Goal: Task Accomplishment & Management: Use online tool/utility

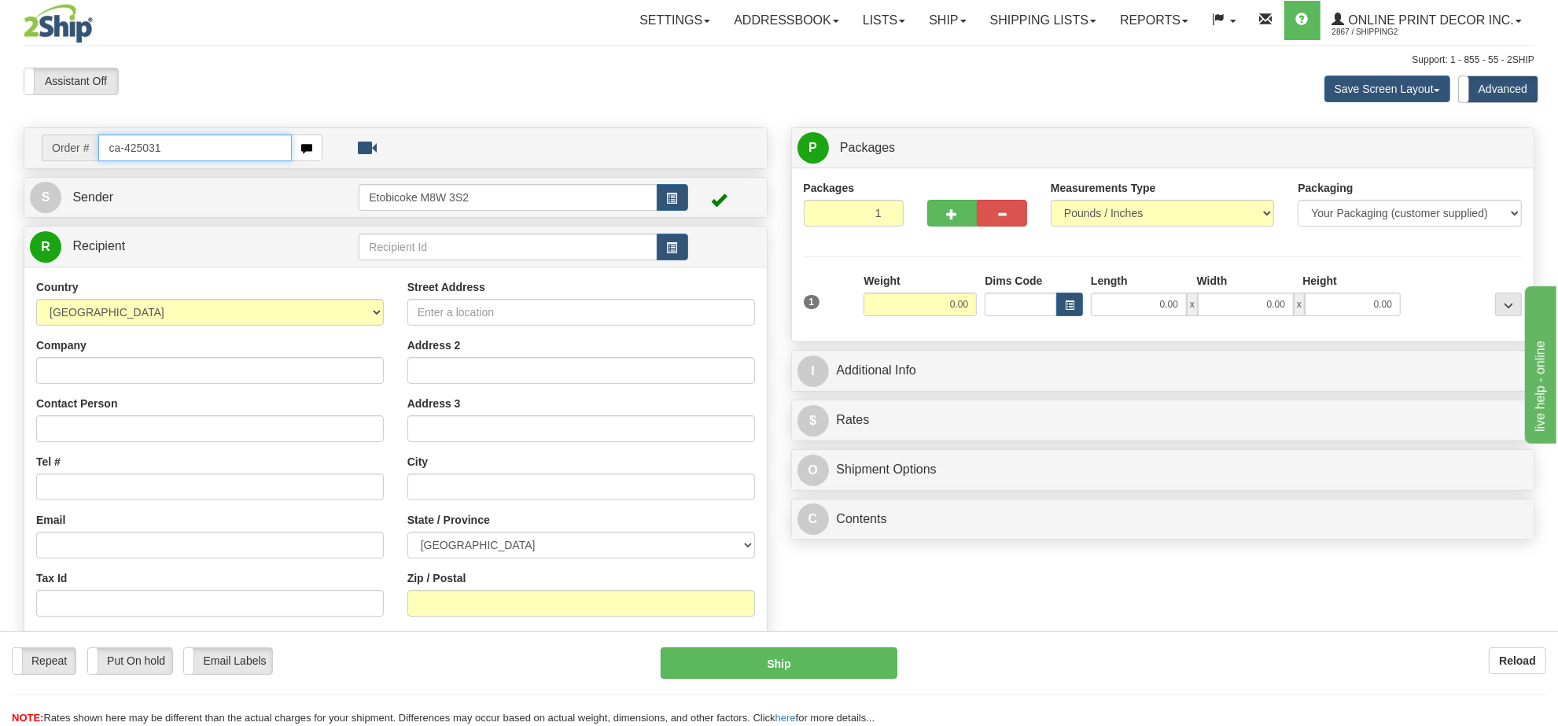
type input "ca-425031"
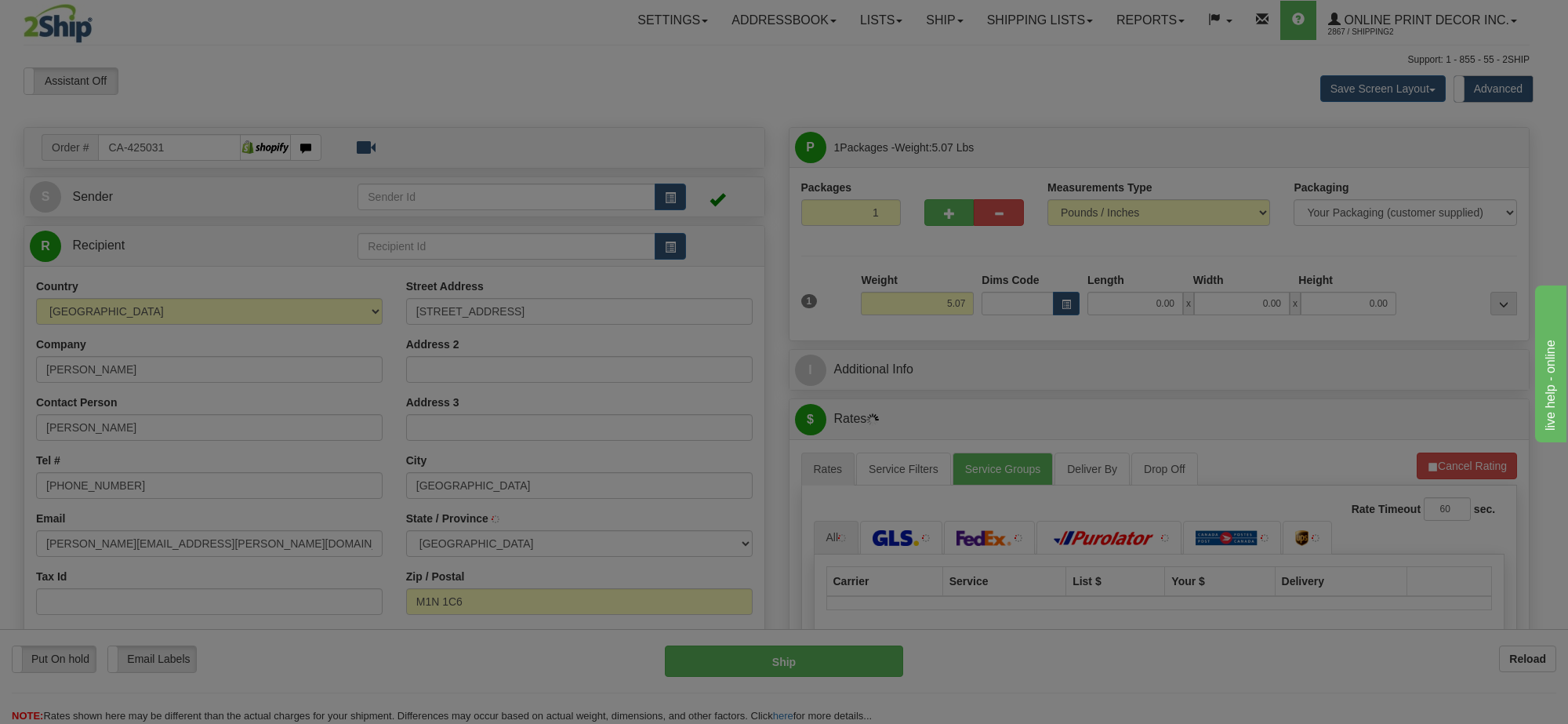
type input "SCARBOROUGH"
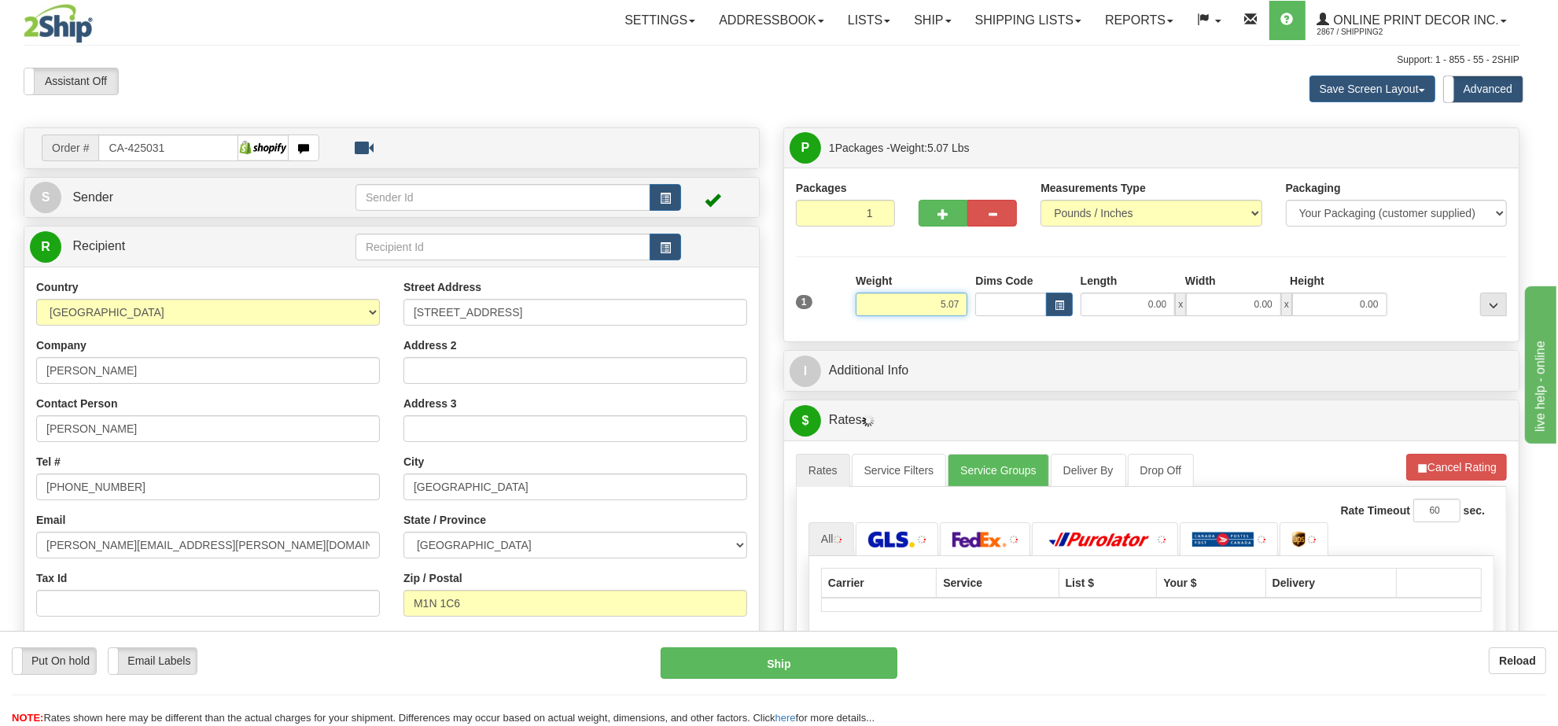
click at [941, 305] on input "5.07" at bounding box center [912, 305] width 112 height 24
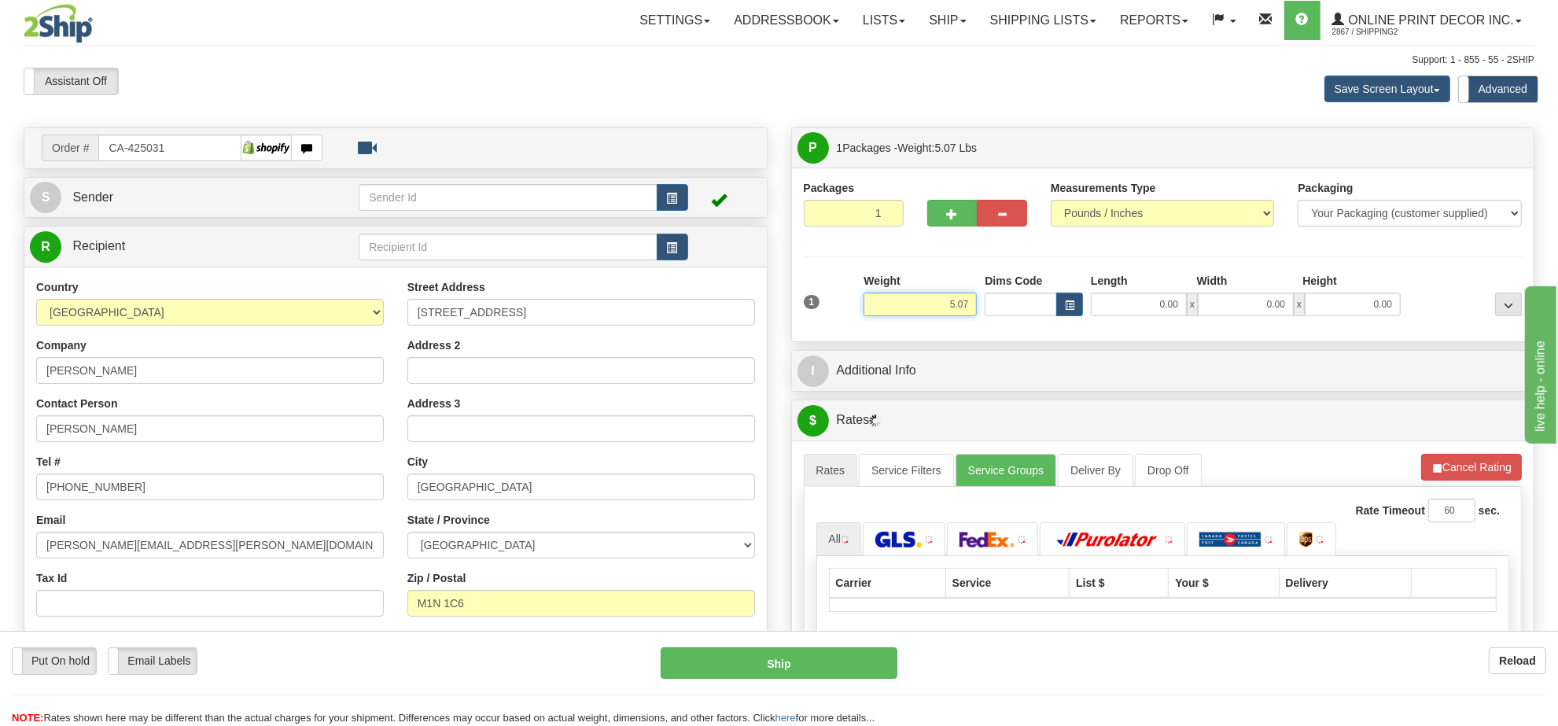
click at [941, 305] on input "5.07" at bounding box center [920, 305] width 113 height 24
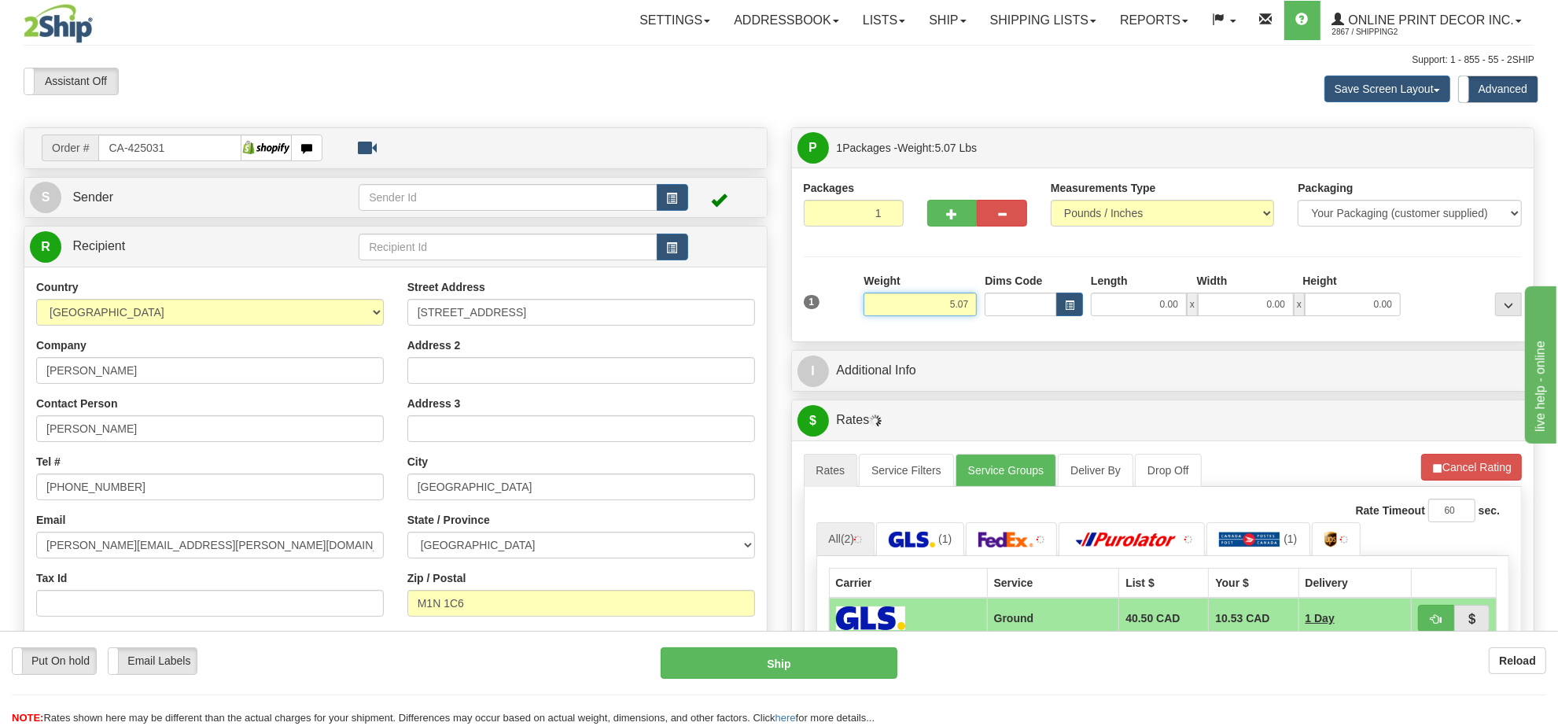
type input "9"
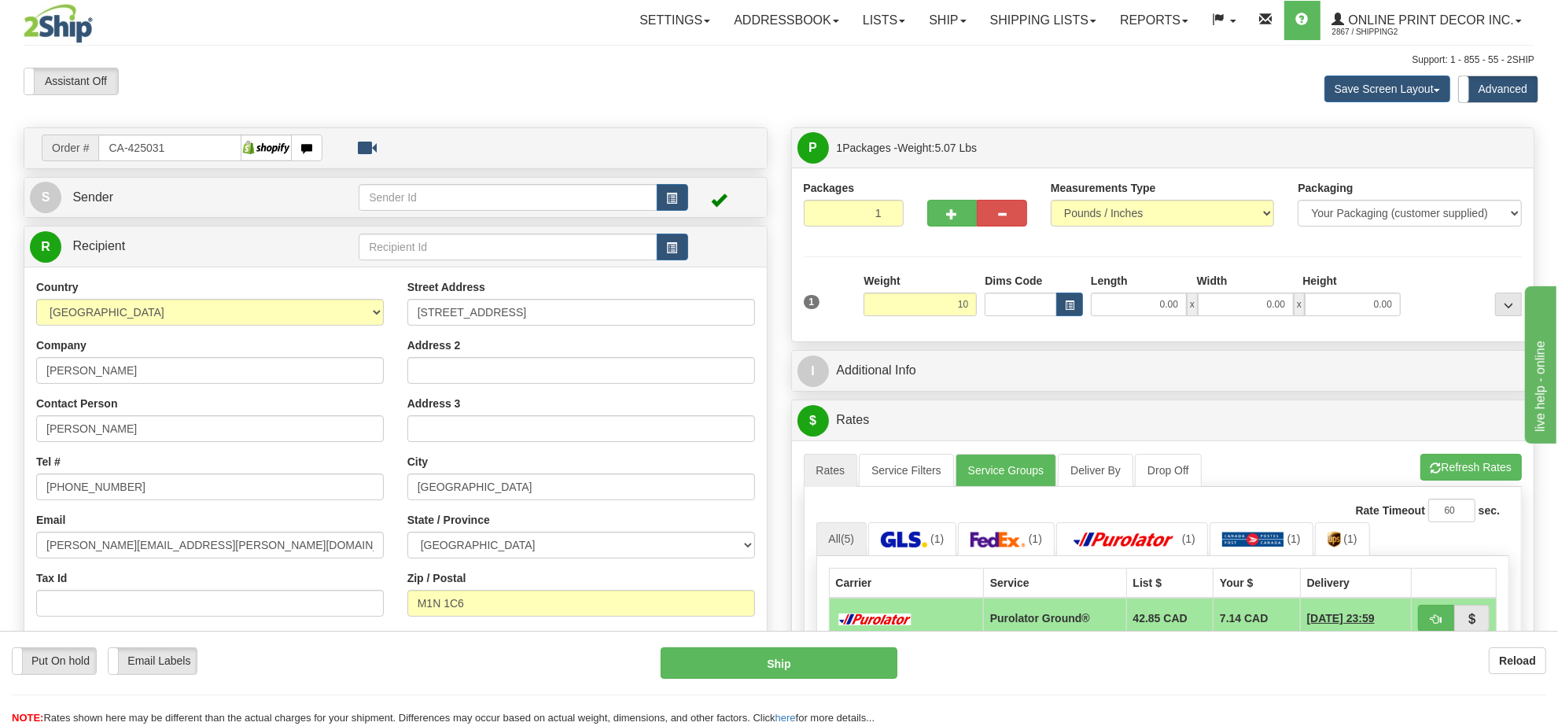
type input "10.00"
click at [1062, 291] on div "Dims Code" at bounding box center [1034, 294] width 106 height 43
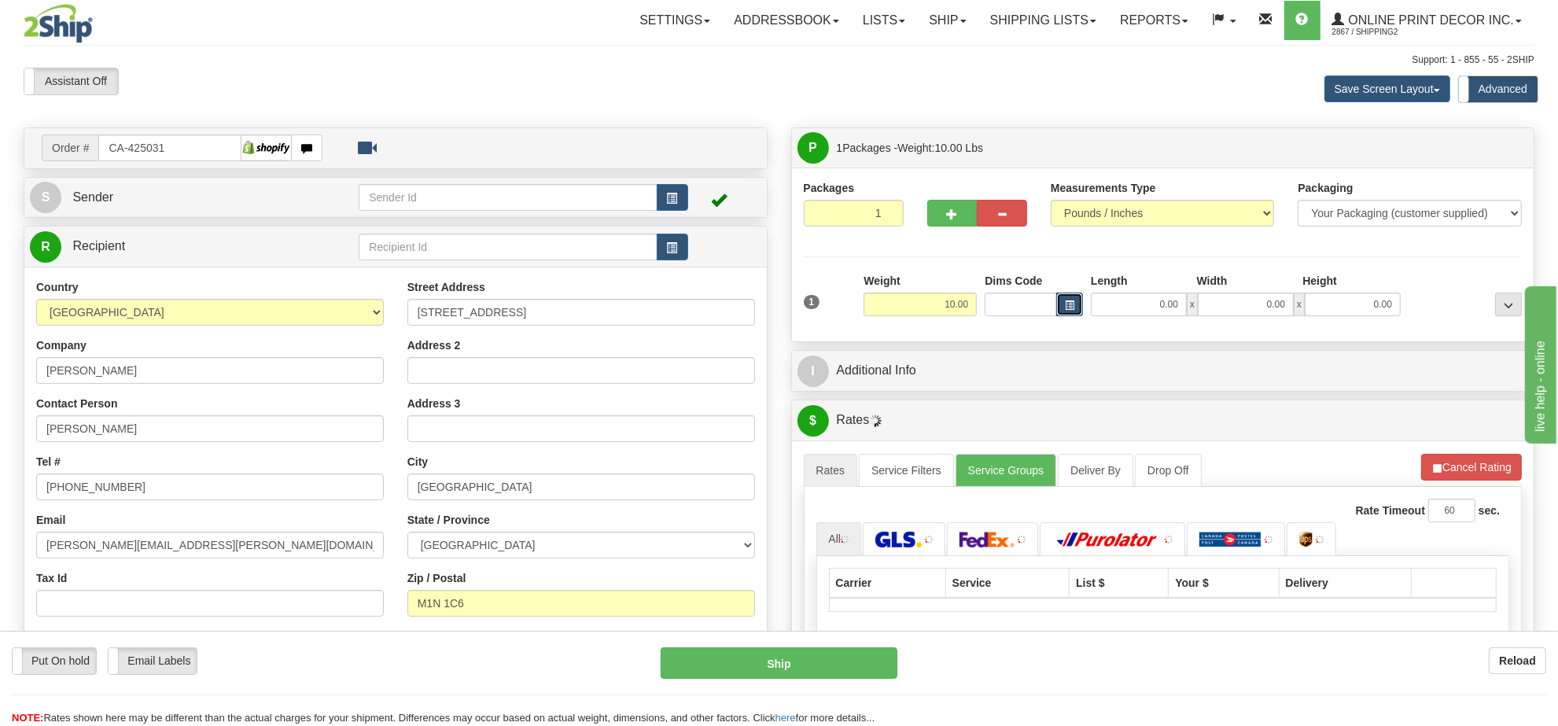
click at [1065, 310] on span "button" at bounding box center [1069, 305] width 9 height 9
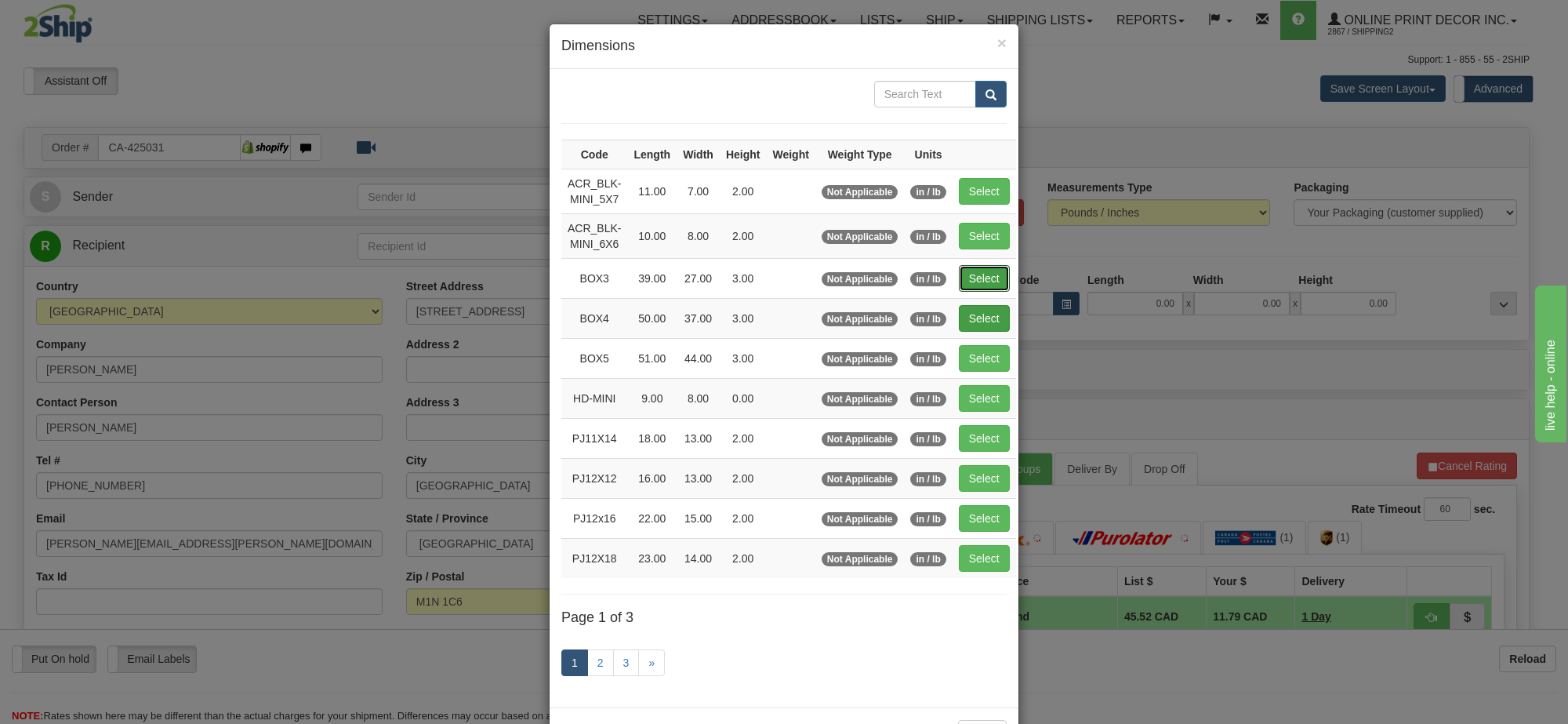
click at [981, 275] on button "Select" at bounding box center [984, 278] width 51 height 27
type input "BOX3"
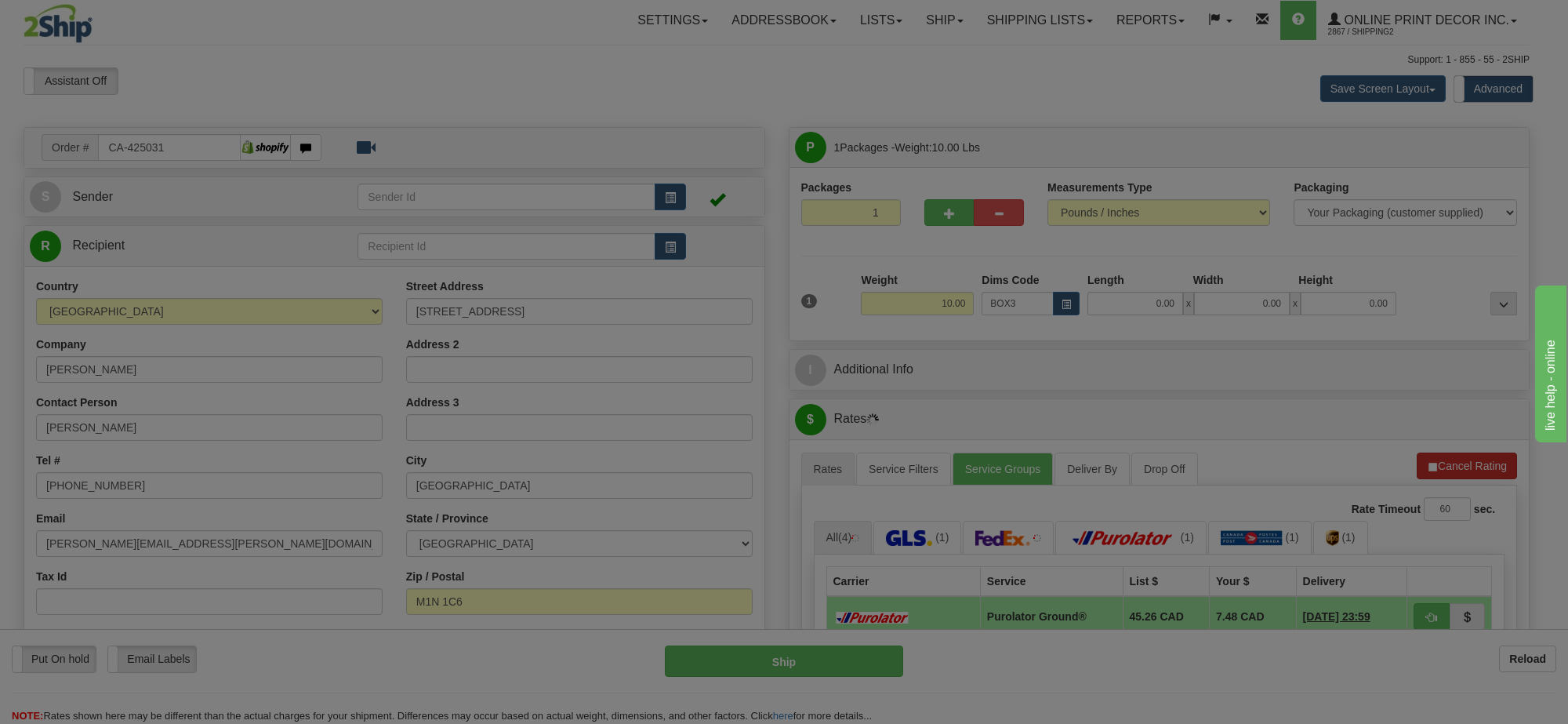
type input "39.00"
type input "27.00"
type input "3.00"
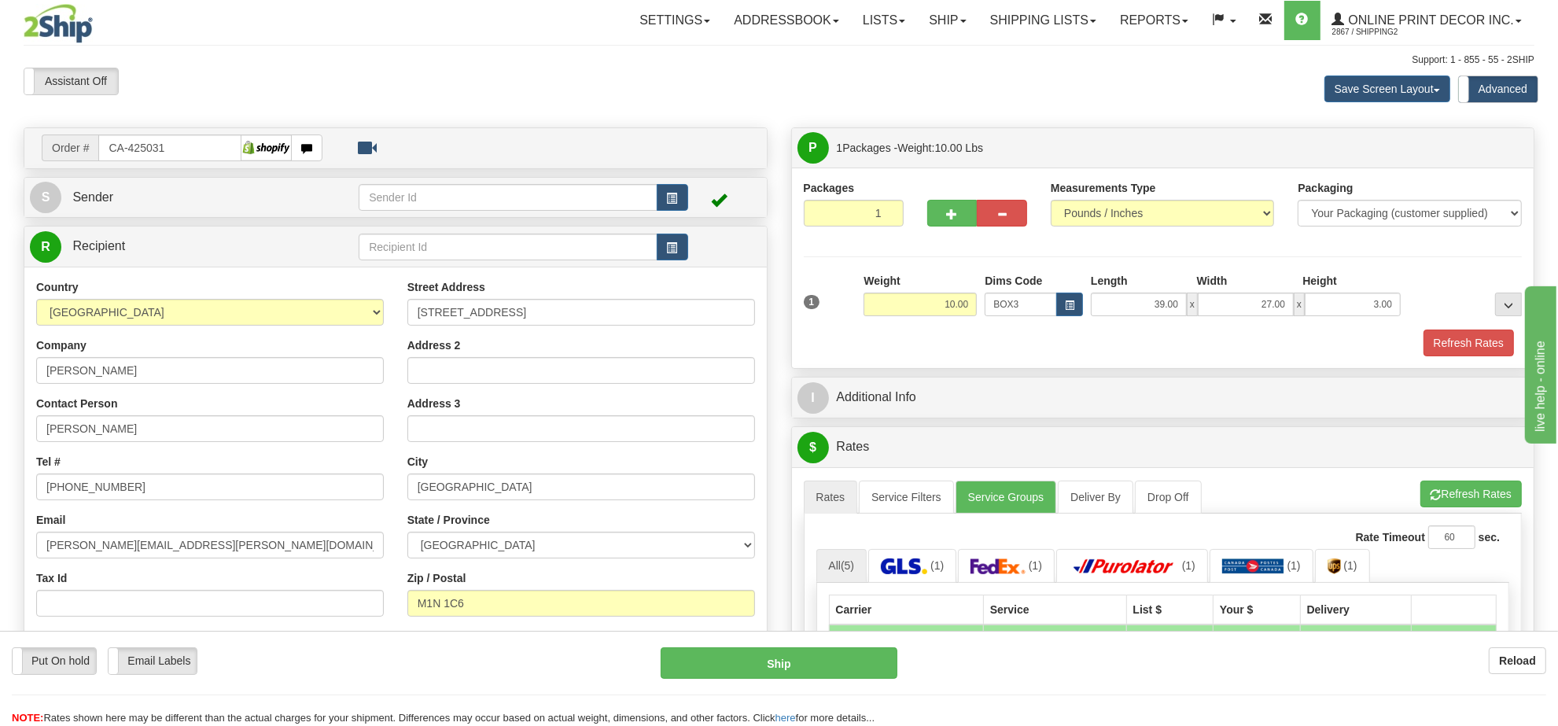
click at [1484, 476] on div "A change has been made which could impact your rate estimate. To ensure the est…" at bounding box center [1163, 737] width 742 height 541
click at [1479, 489] on button "Refresh Rates" at bounding box center [1470, 494] width 101 height 27
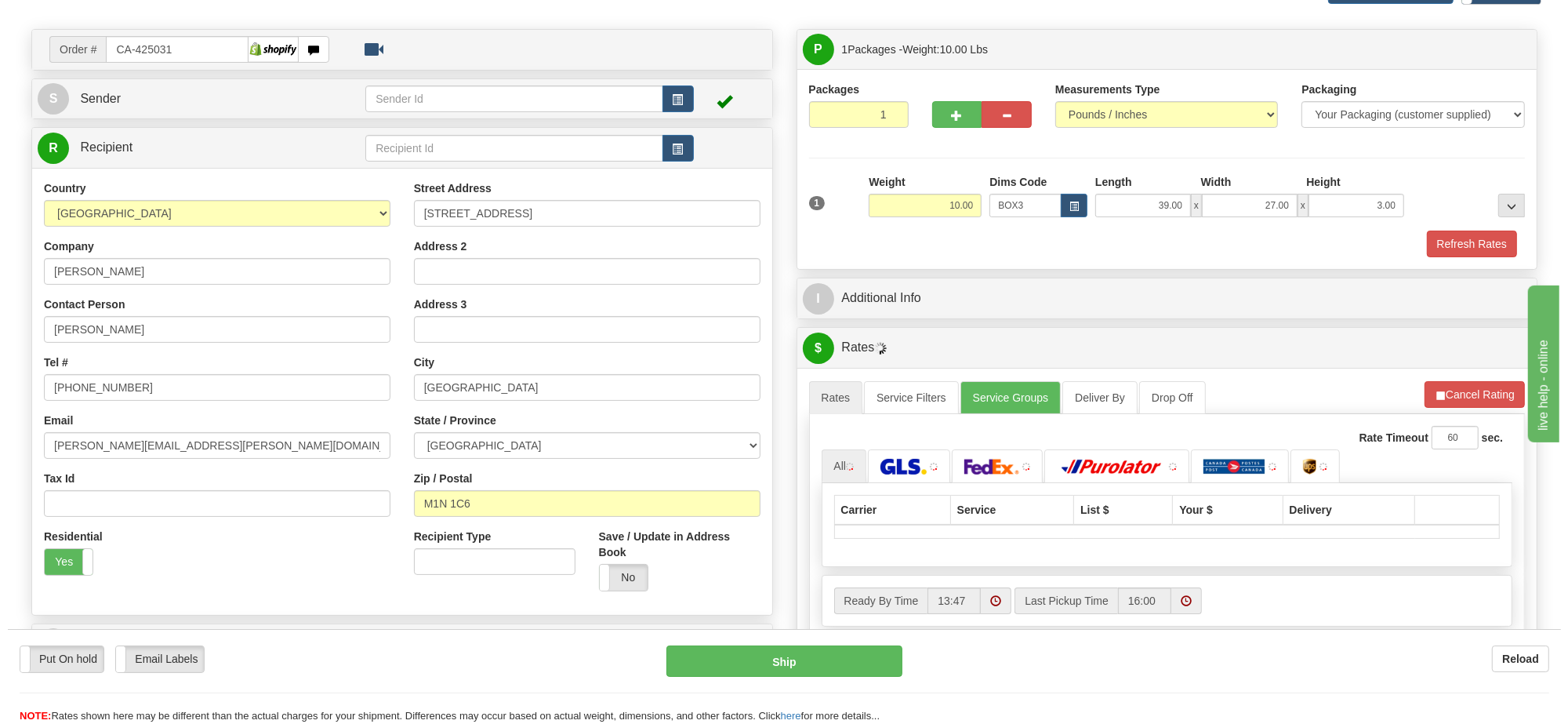
scroll to position [196, 0]
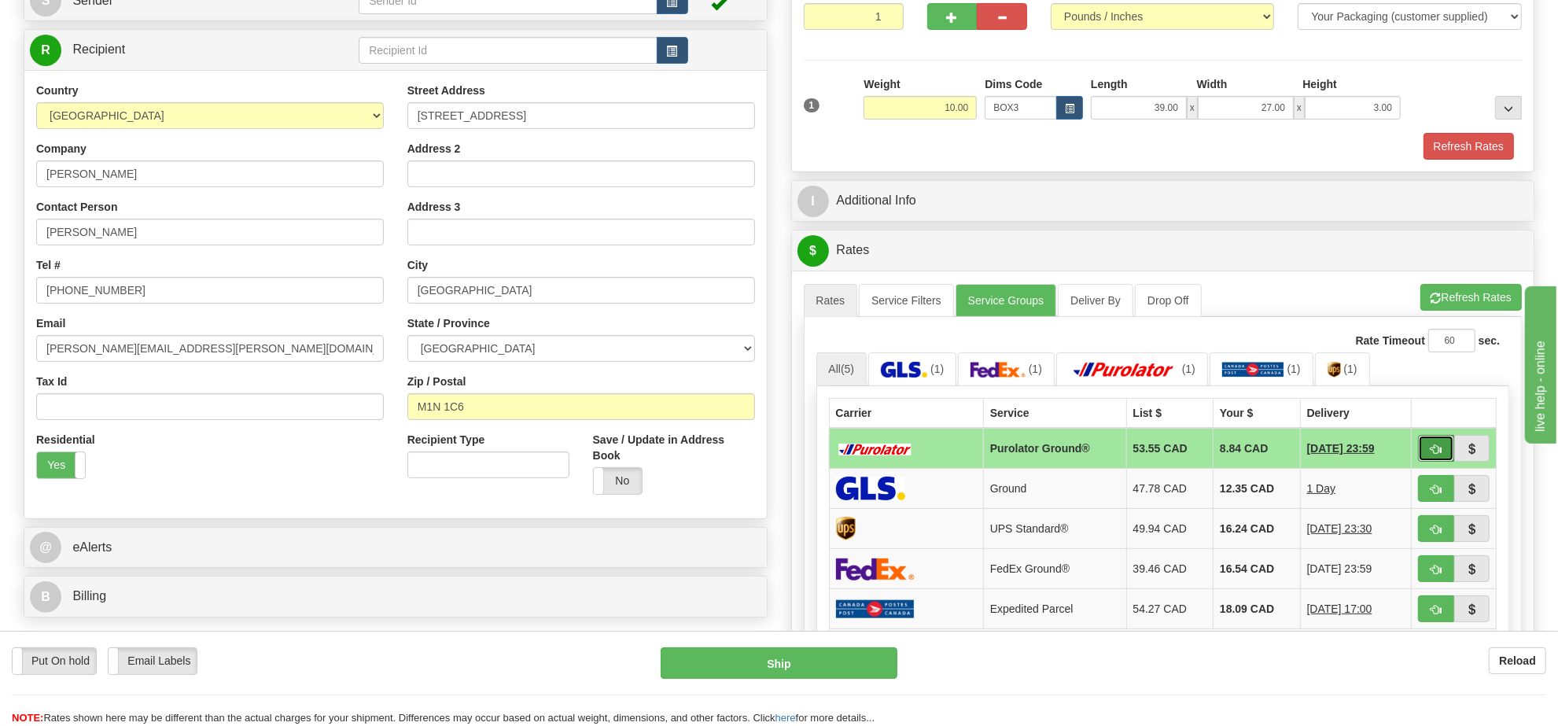
click at [1425, 454] on button "button" at bounding box center [1436, 448] width 36 height 27
type input "260"
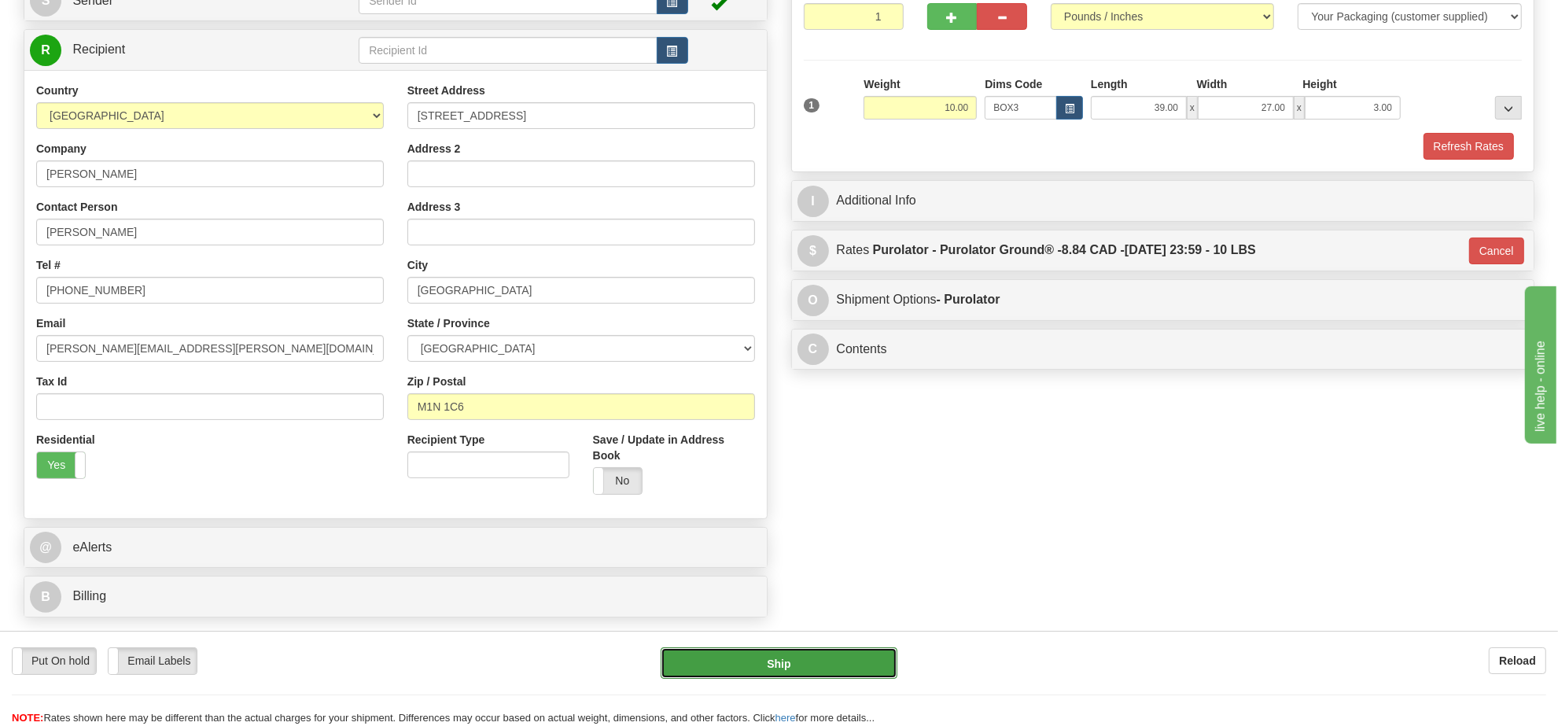
click at [852, 657] on button "Ship" at bounding box center [779, 662] width 236 height 31
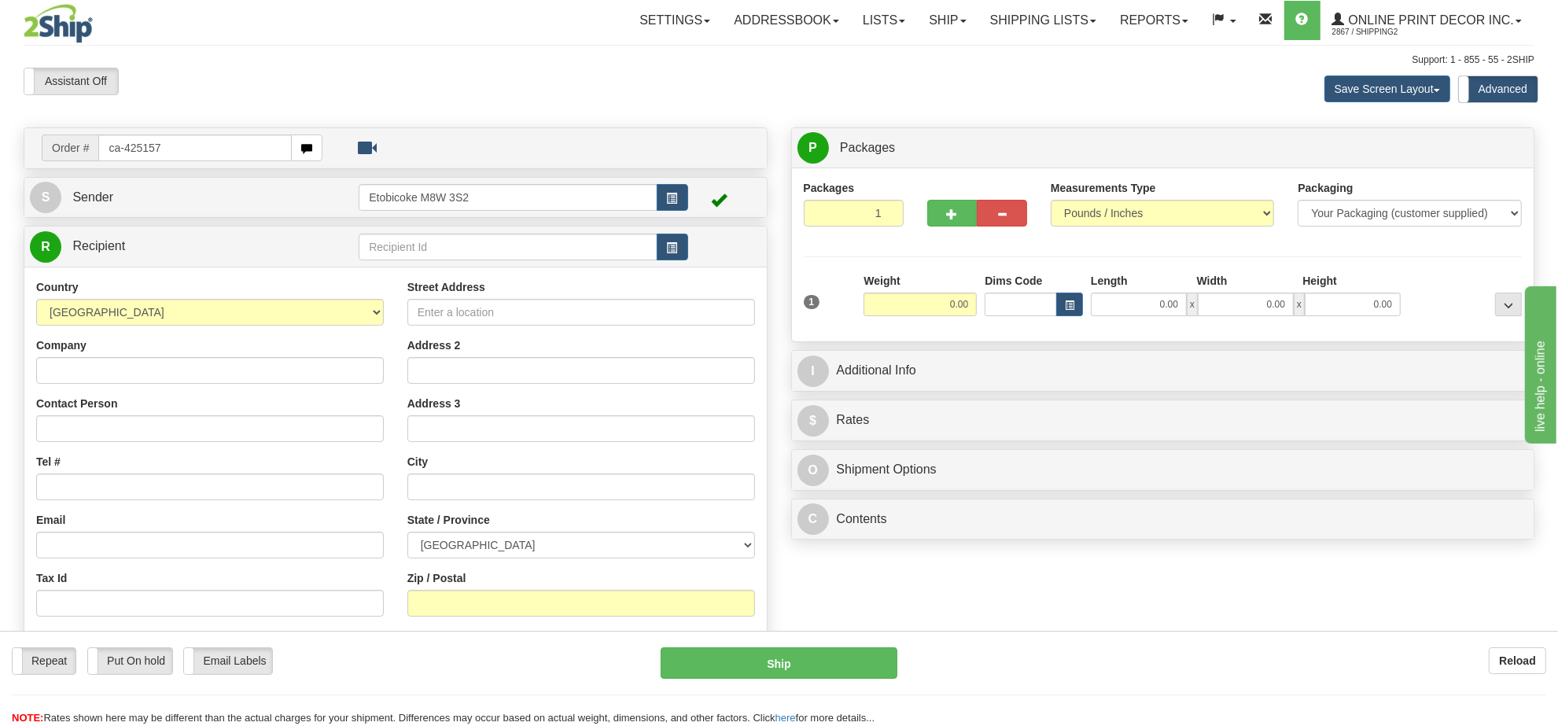
type input "ca-425157"
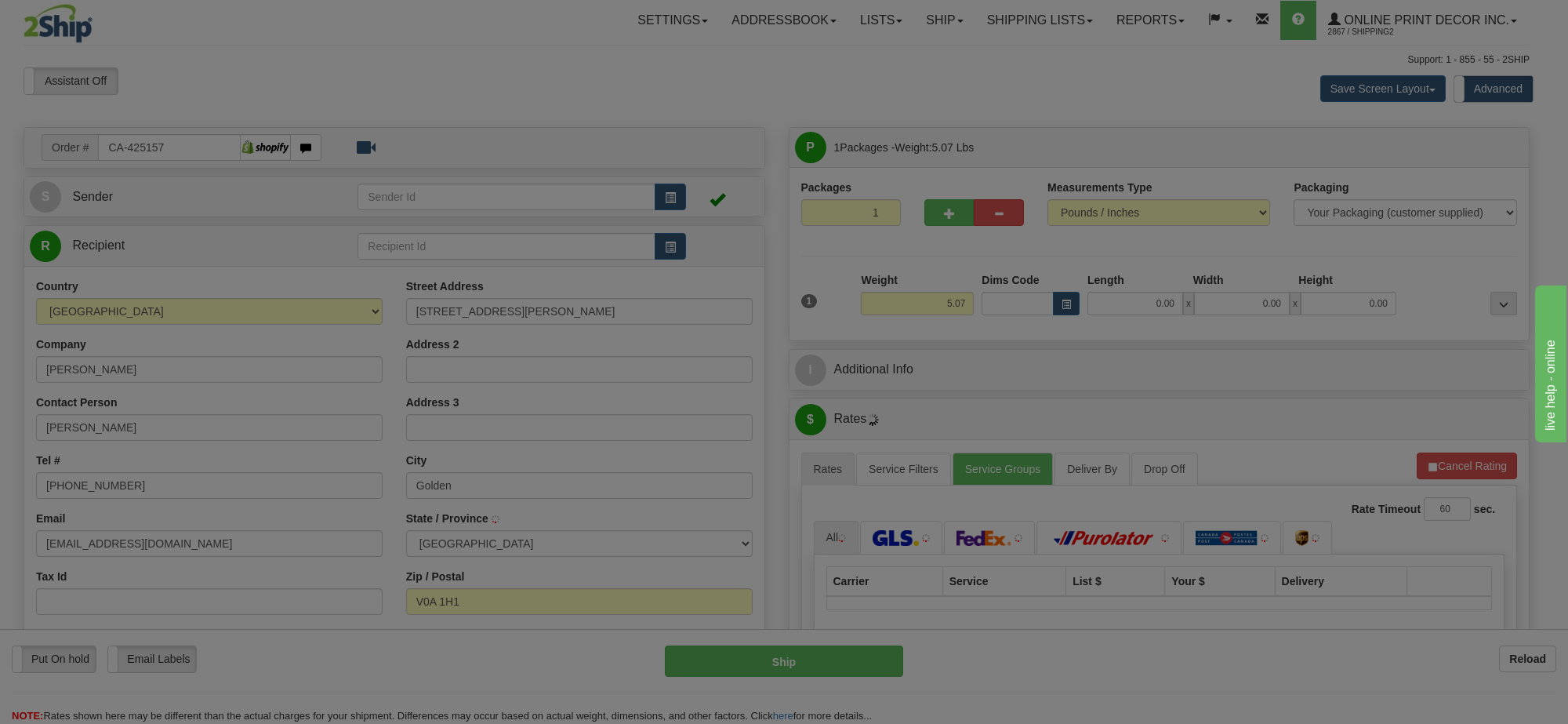
type input "GOLDEN"
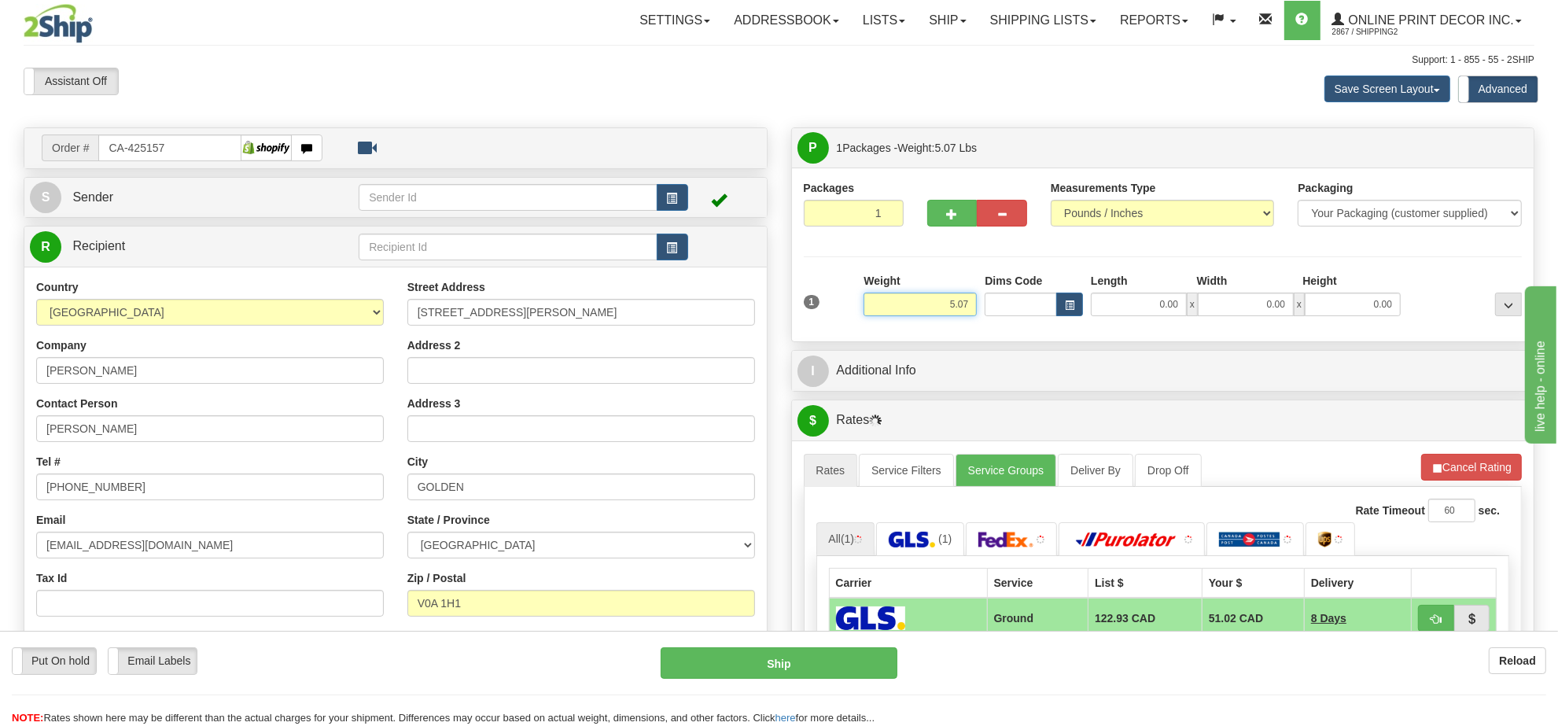
click at [926, 308] on input "5.07" at bounding box center [920, 305] width 113 height 24
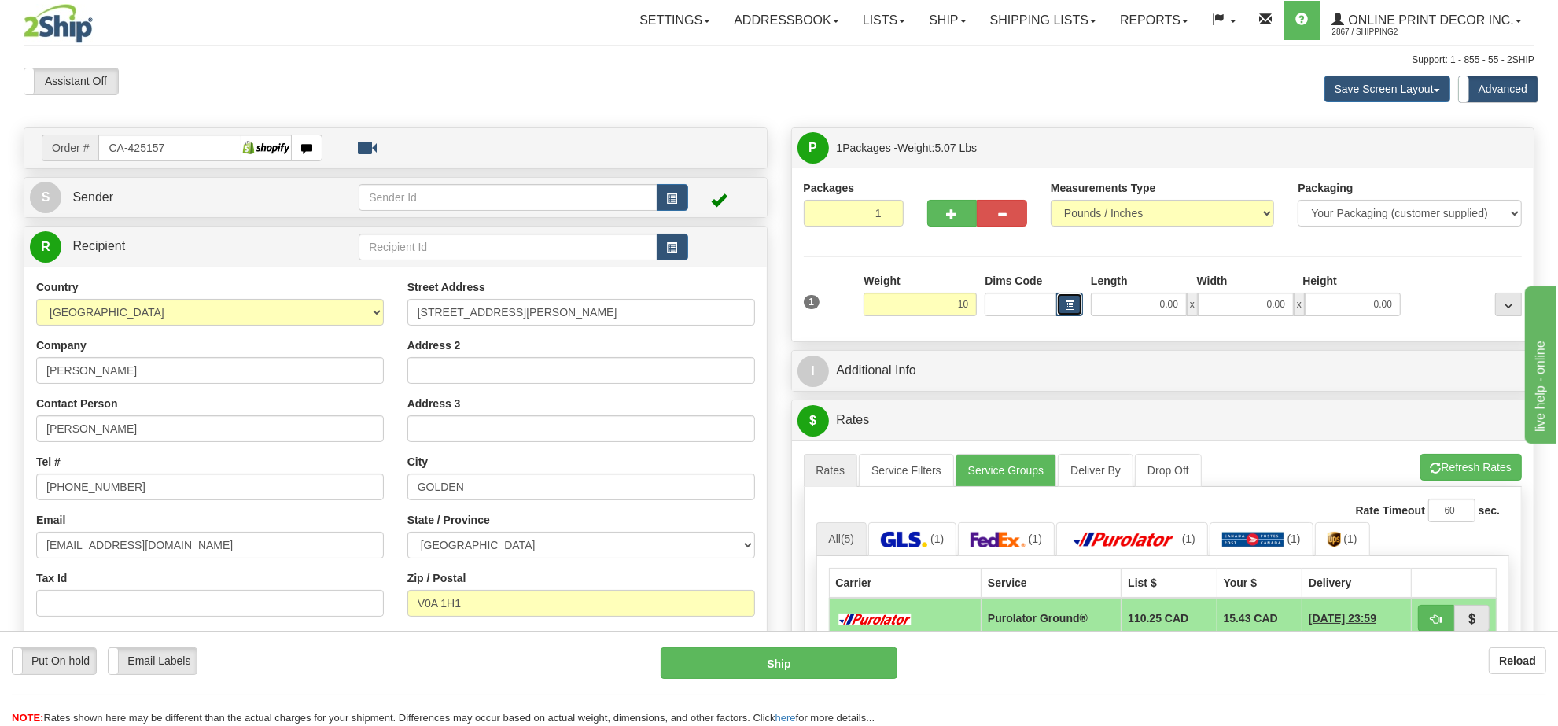
type input "10.00"
click at [1082, 307] on button "button" at bounding box center [1069, 305] width 27 height 24
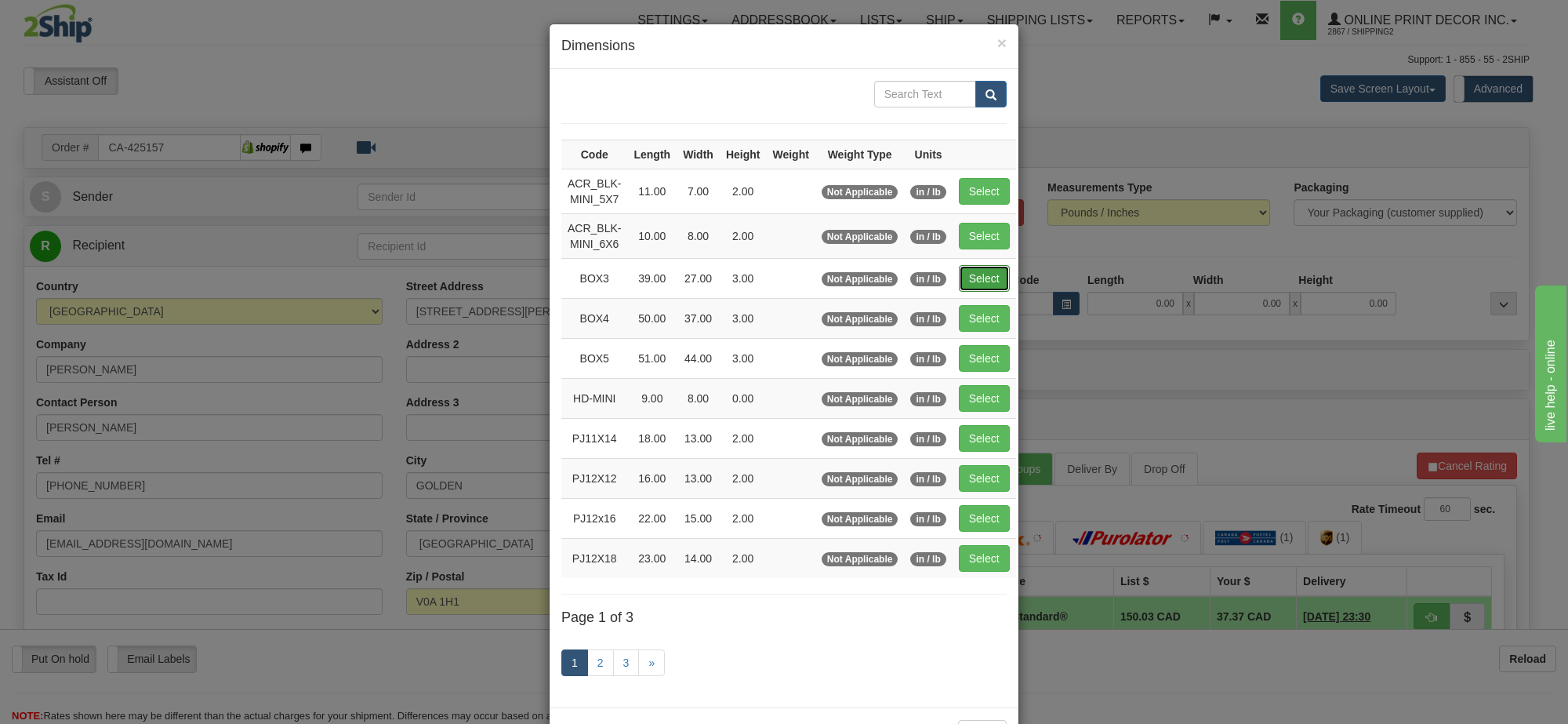
click at [982, 284] on button "Select" at bounding box center [984, 278] width 51 height 27
type input "BOX3"
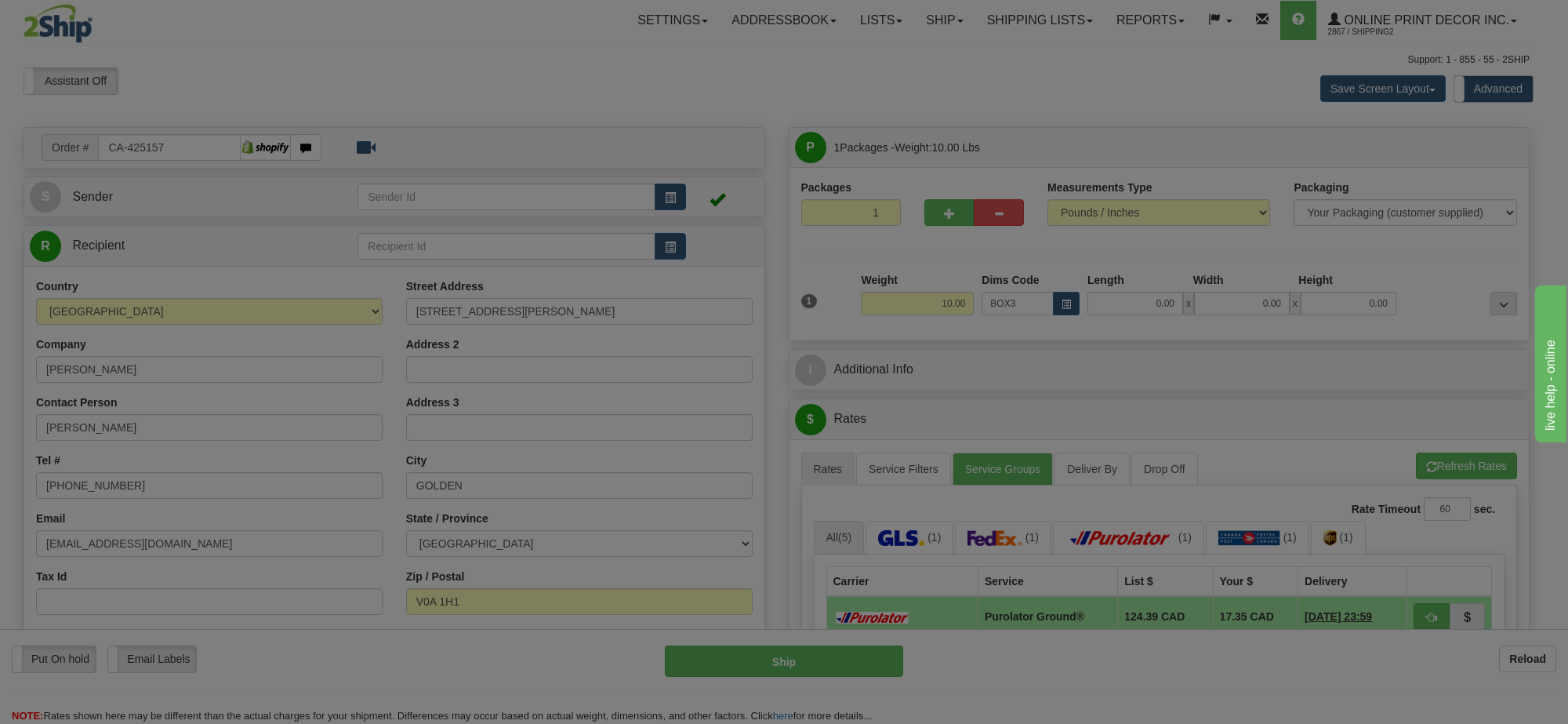
type input "39.00"
type input "27.00"
type input "3.00"
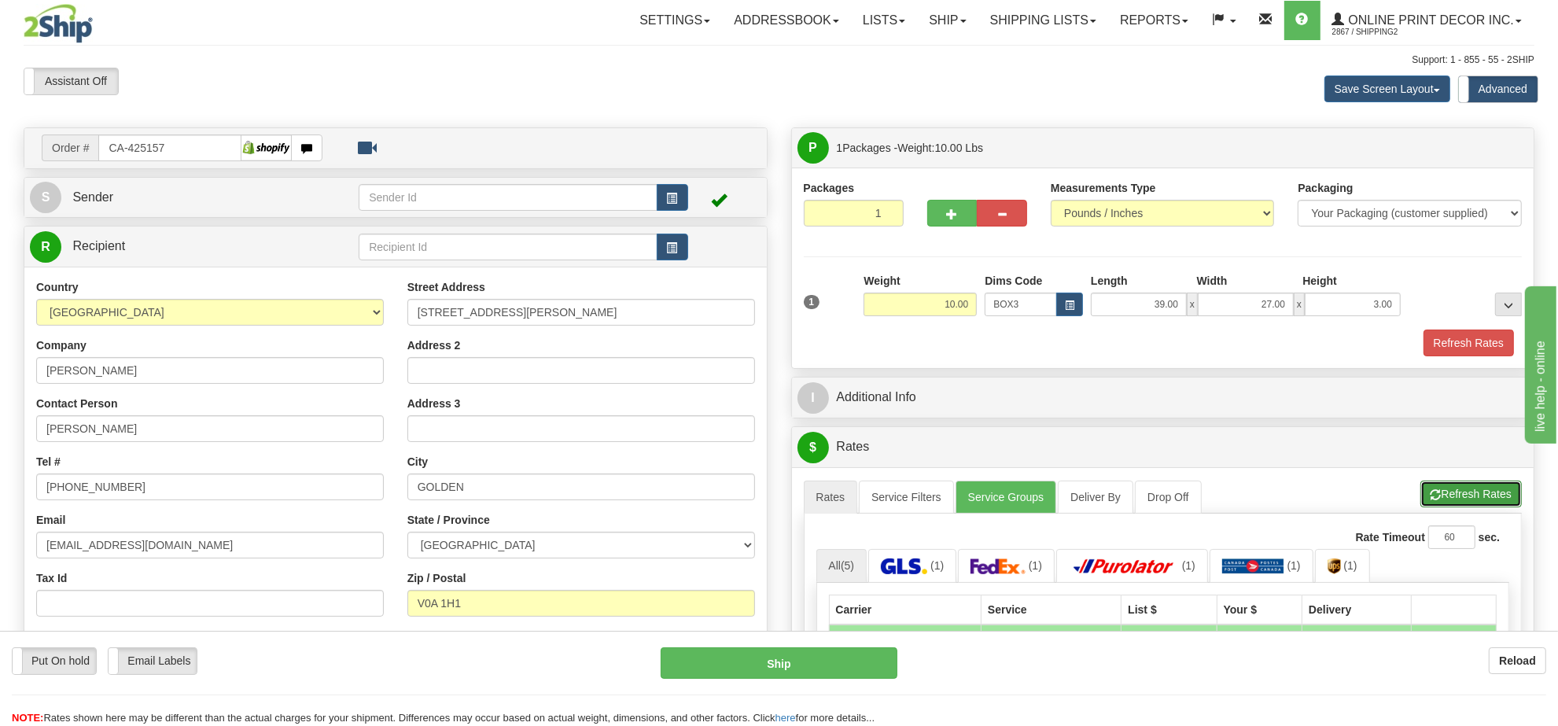
click at [1453, 495] on button "Refresh Rates" at bounding box center [1470, 494] width 101 height 27
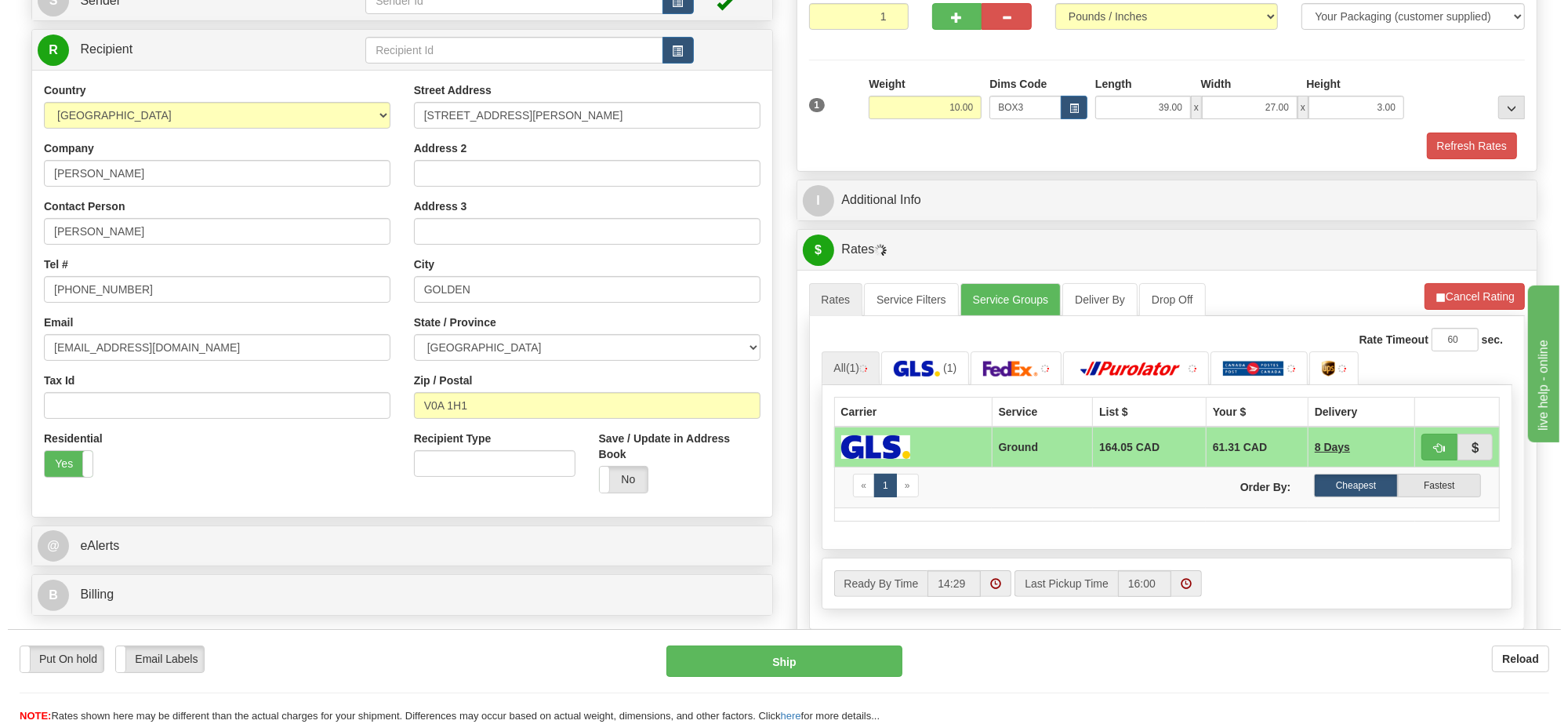
scroll to position [294, 0]
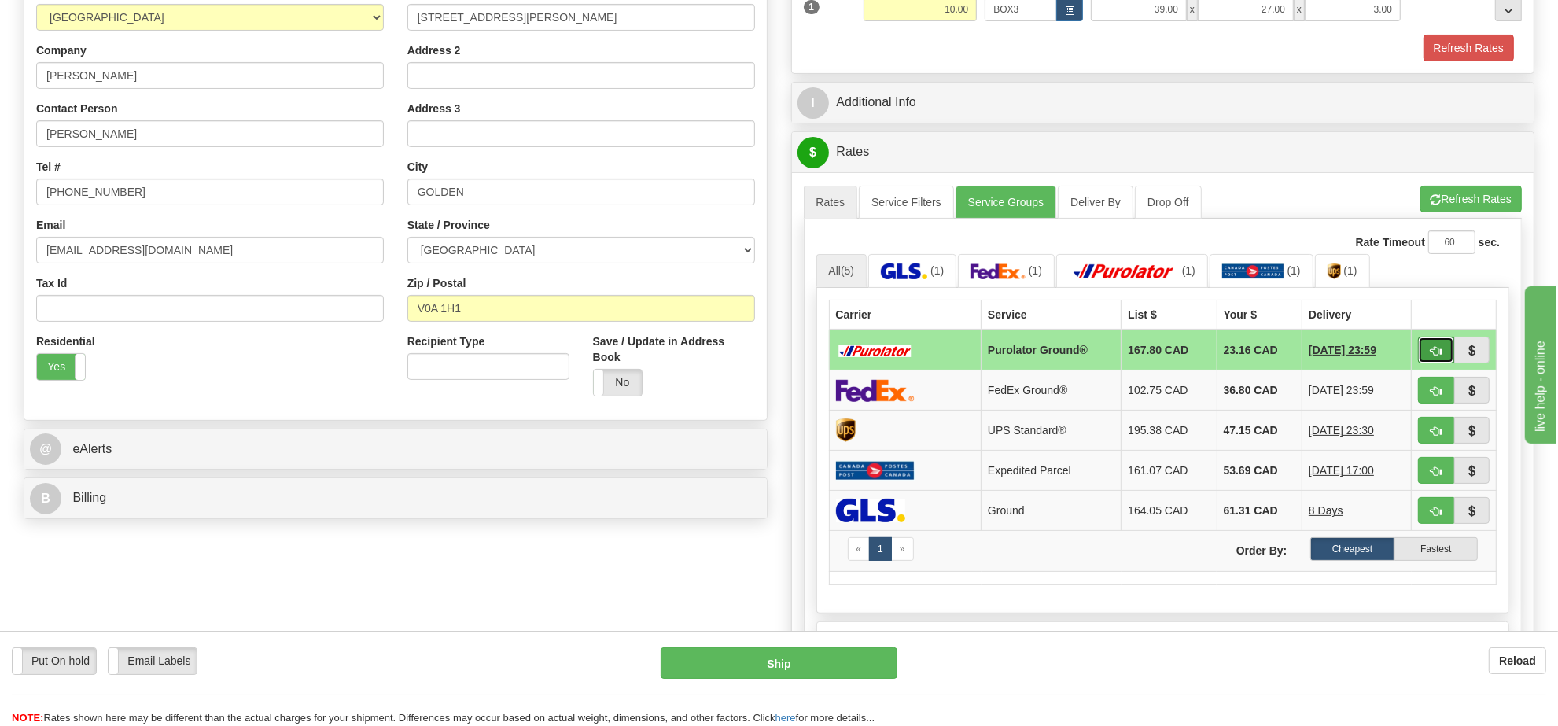
click at [1425, 348] on button "button" at bounding box center [1436, 350] width 36 height 27
type input "260"
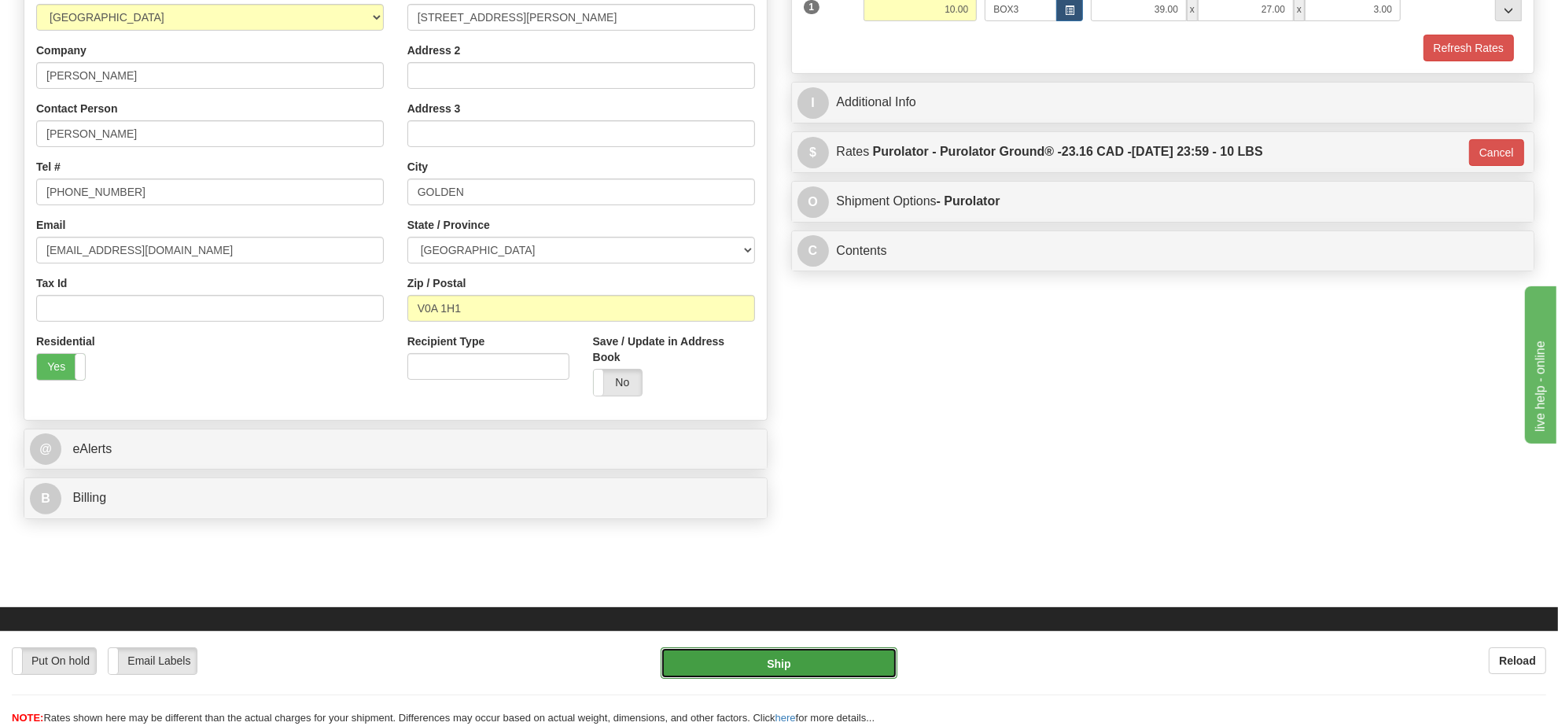
click at [871, 650] on button "Ship" at bounding box center [779, 662] width 236 height 31
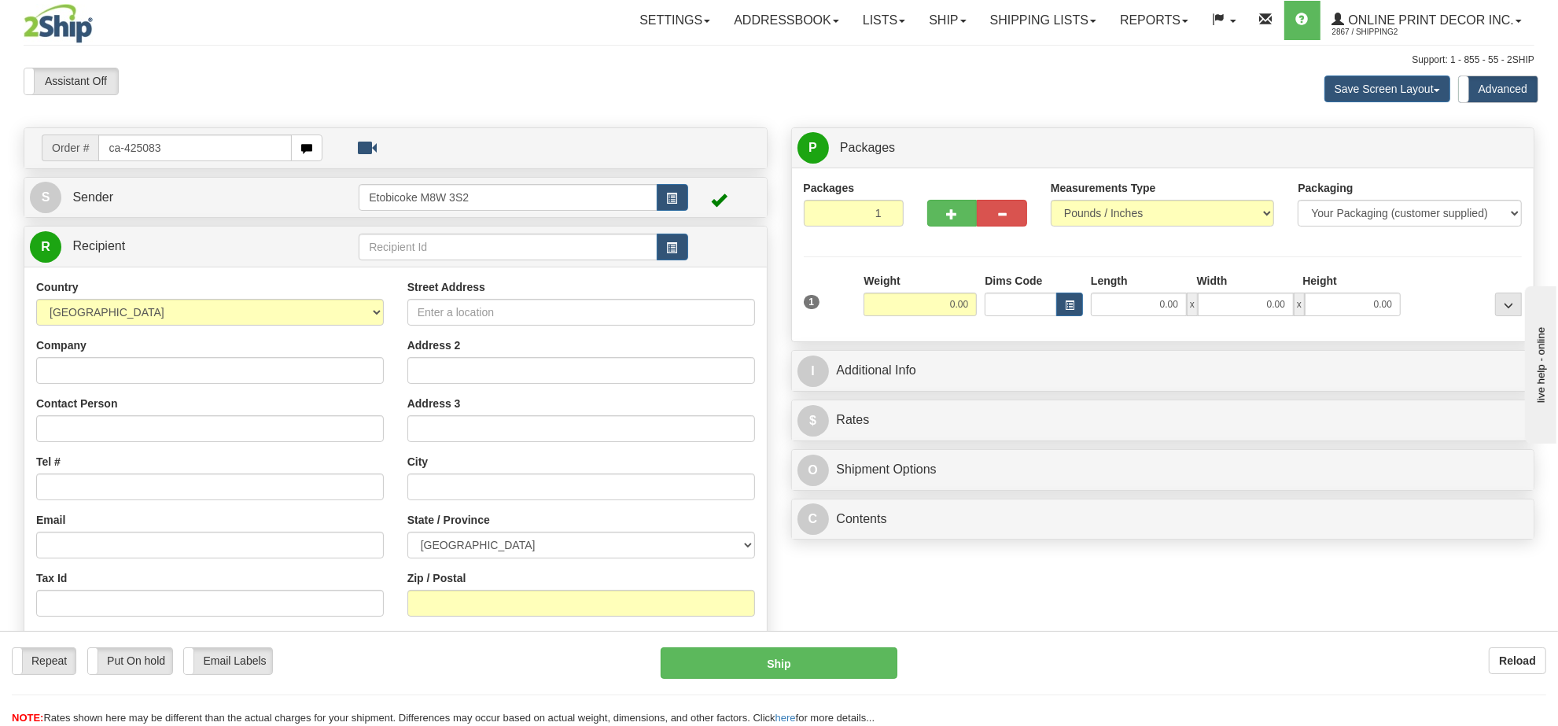
type input "ca-425083"
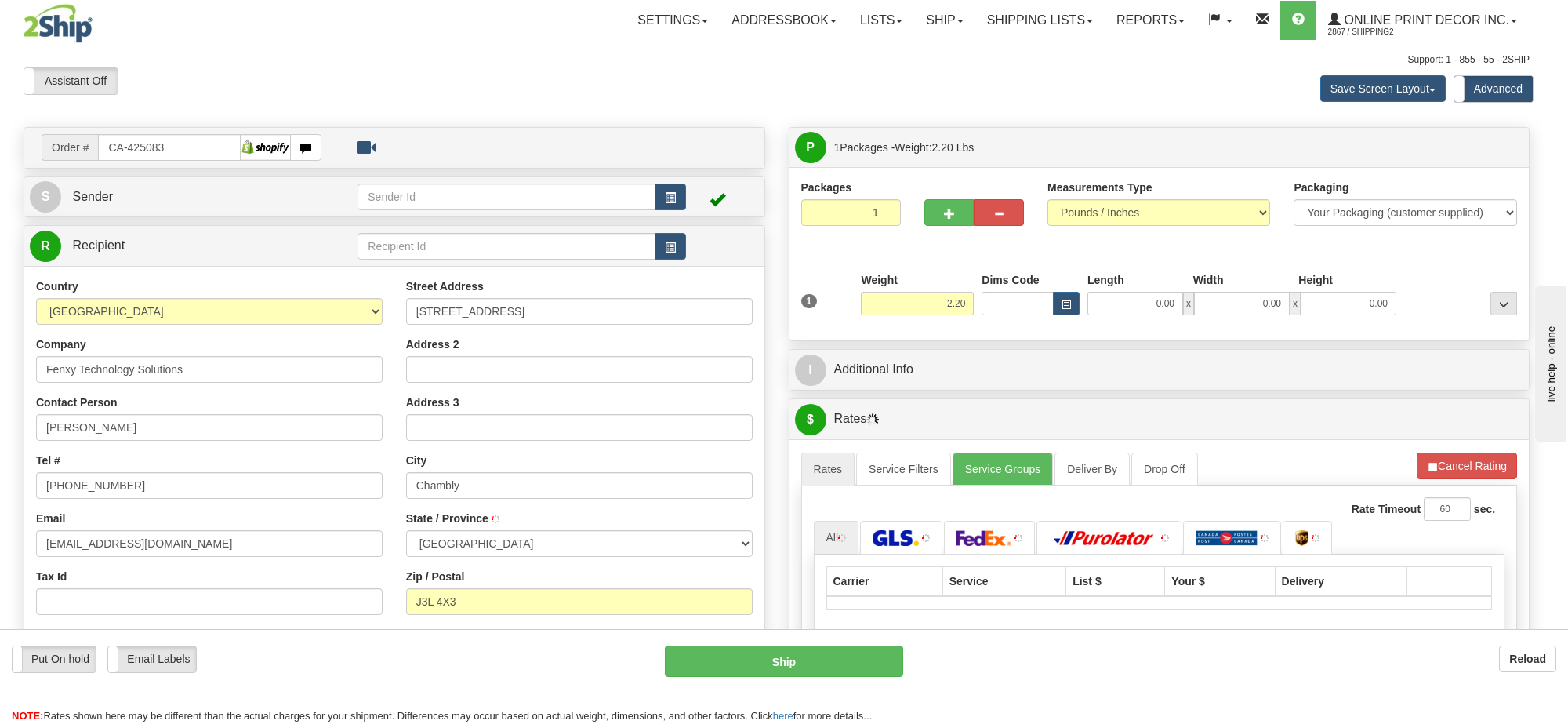
type input "CHAMBLY"
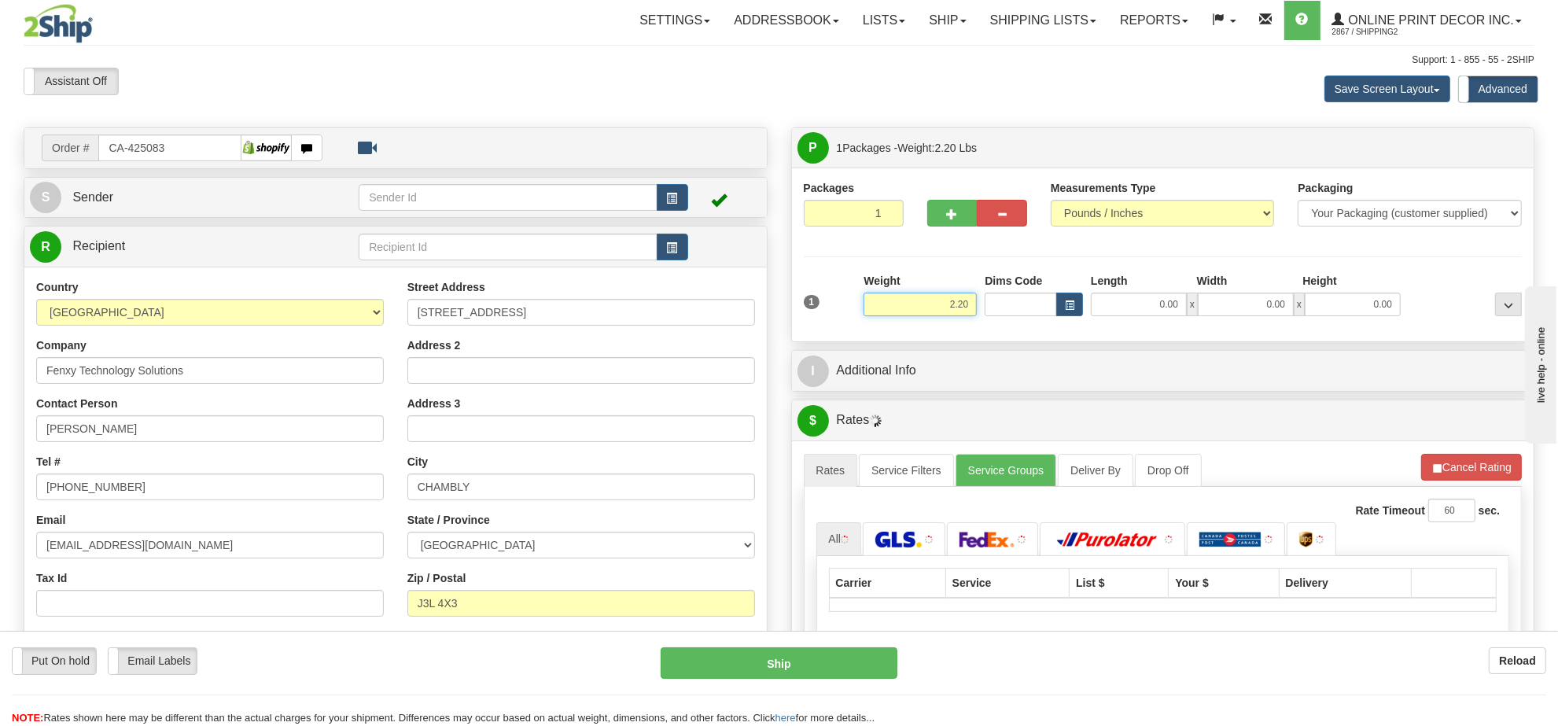
drag, startPoint x: 937, startPoint y: 312, endPoint x: 1035, endPoint y: 304, distance: 98.7
click at [937, 311] on input "2.20" at bounding box center [920, 305] width 113 height 24
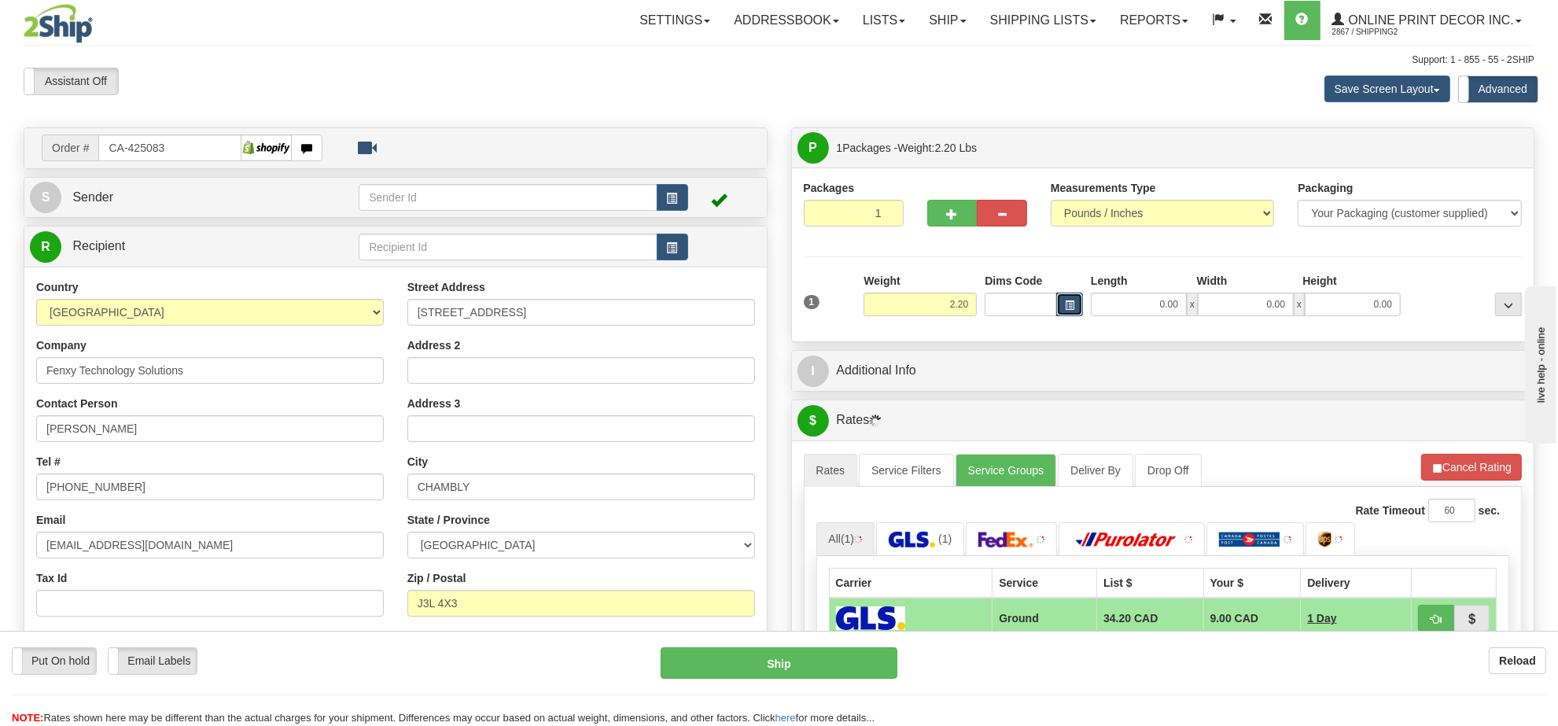
click at [1070, 296] on button "button" at bounding box center [1069, 305] width 27 height 24
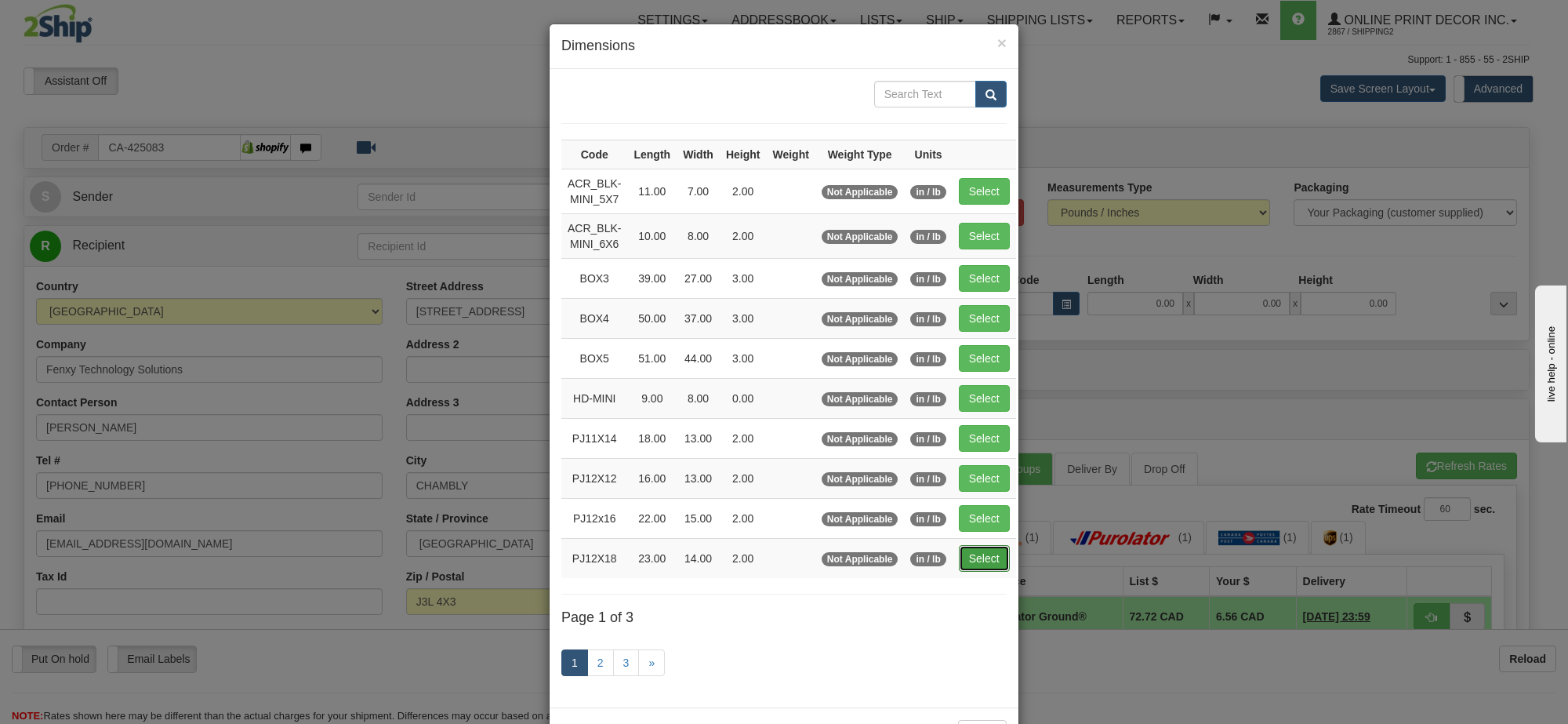
click at [973, 562] on button "Select" at bounding box center [984, 558] width 51 height 27
type input "PJ12X18"
type input "23.00"
type input "14.00"
type input "2.00"
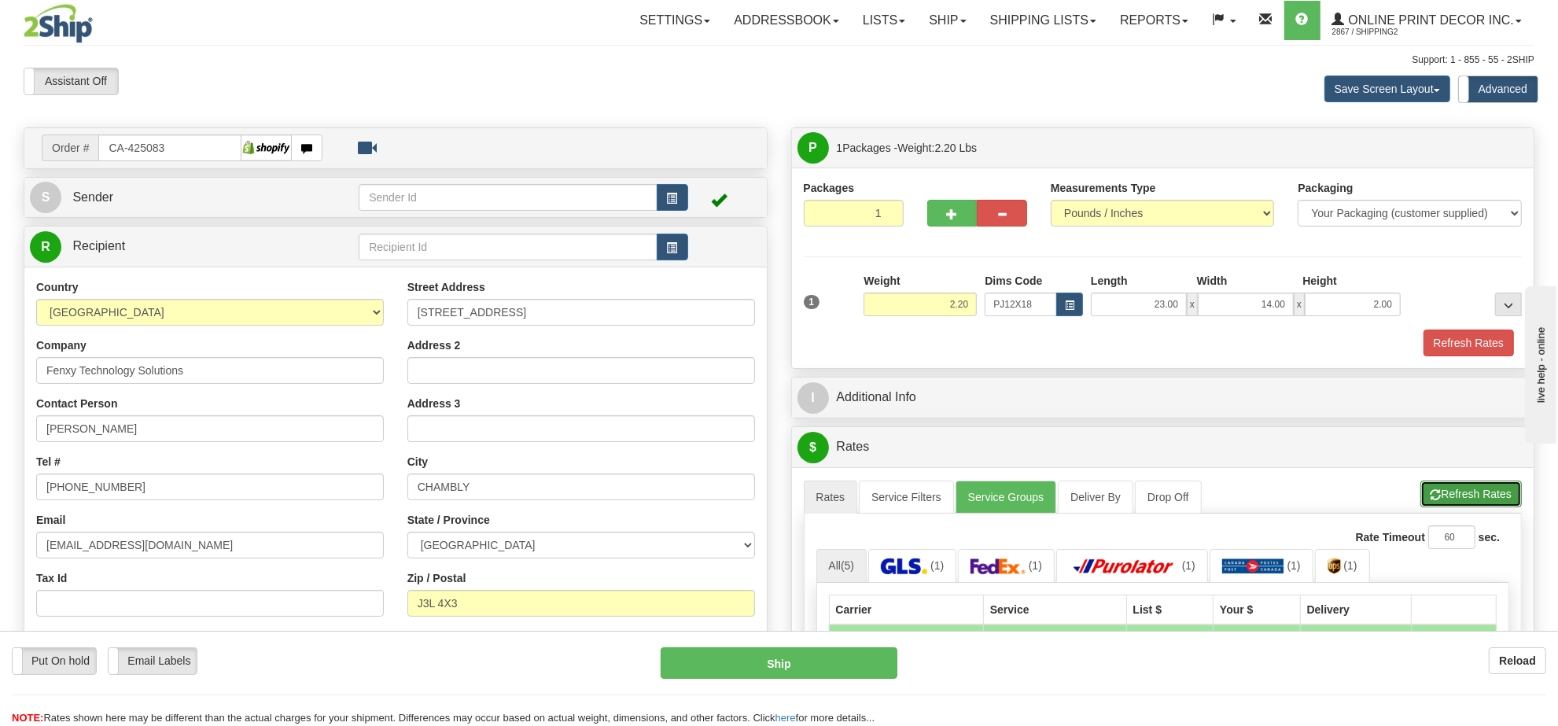
click at [1494, 507] on button "Refresh Rates" at bounding box center [1470, 494] width 101 height 27
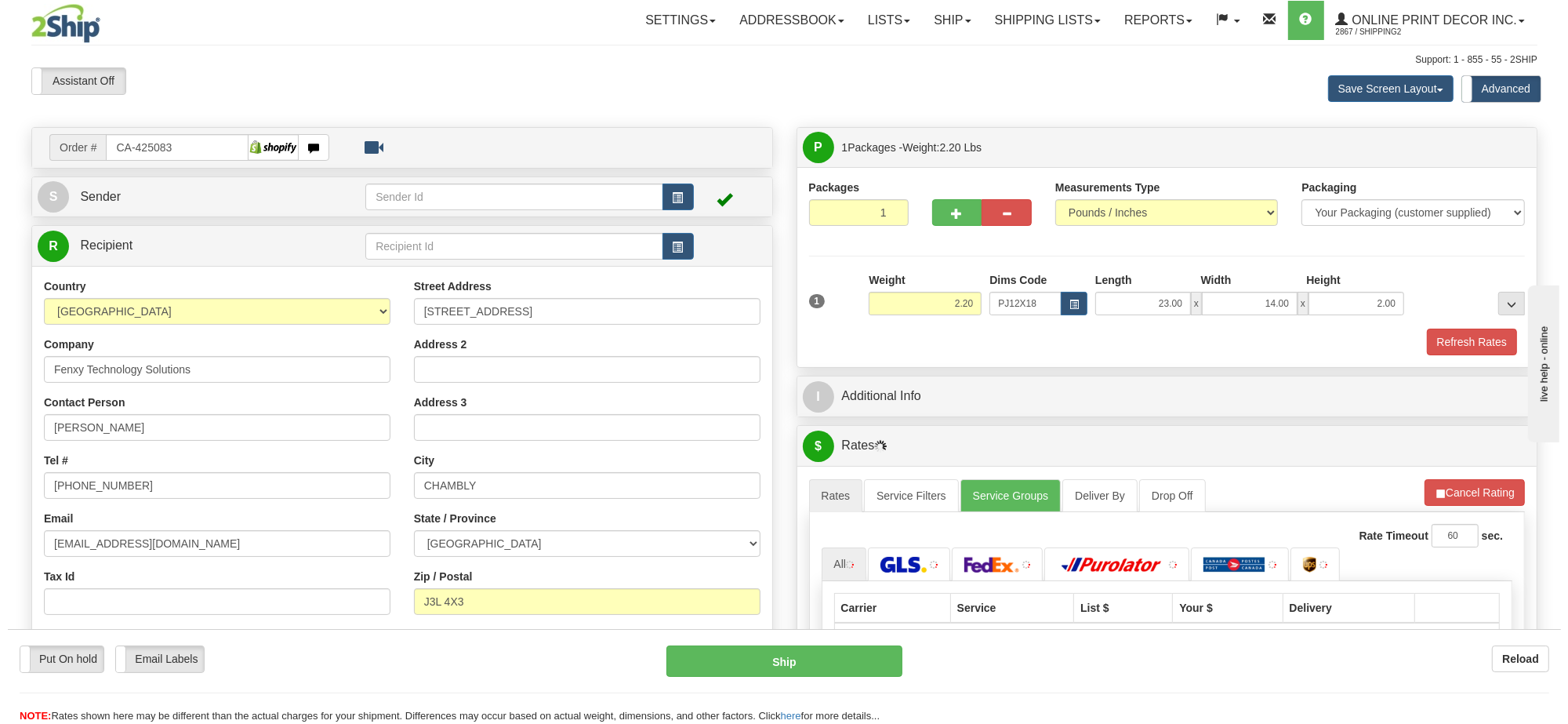
scroll to position [196, 0]
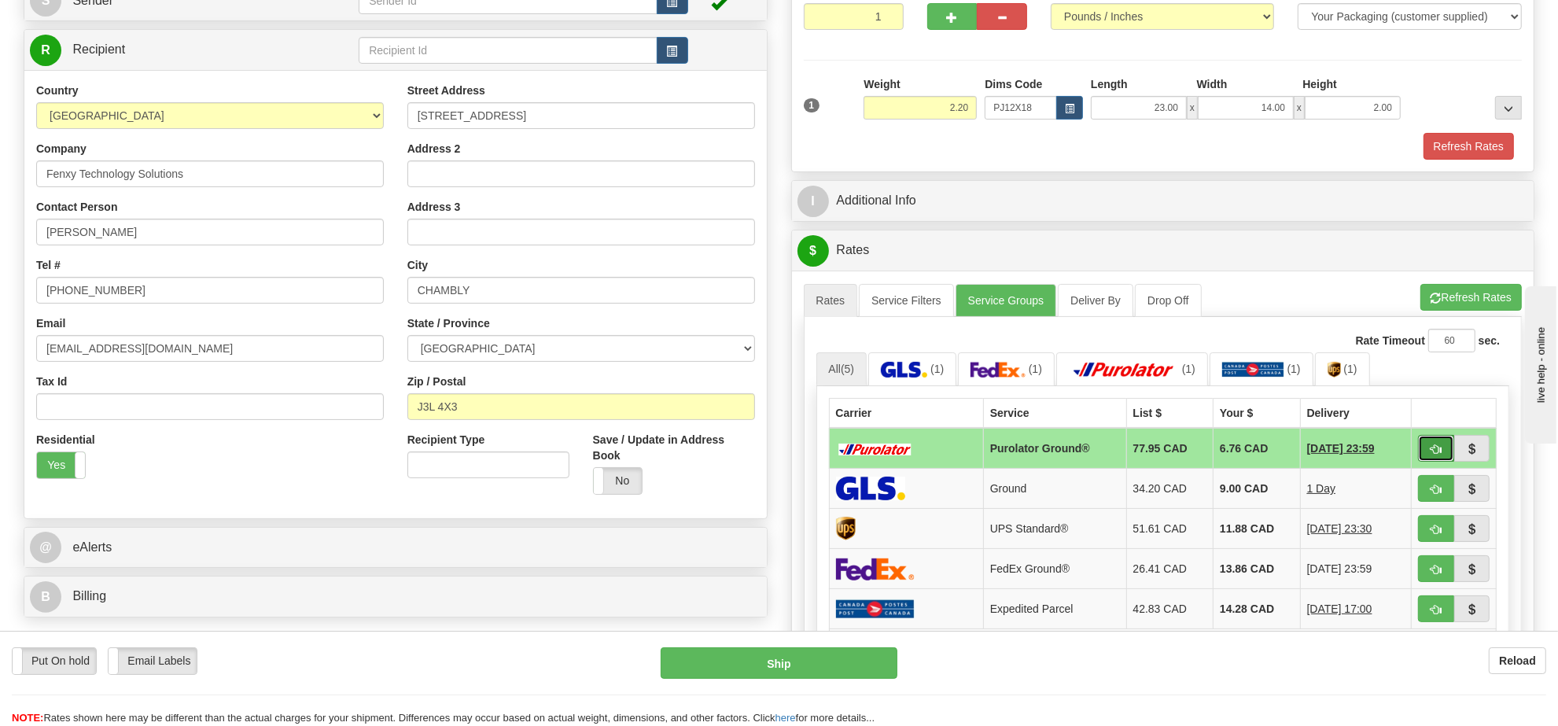
click at [1428, 458] on button "button" at bounding box center [1436, 448] width 36 height 27
type input "260"
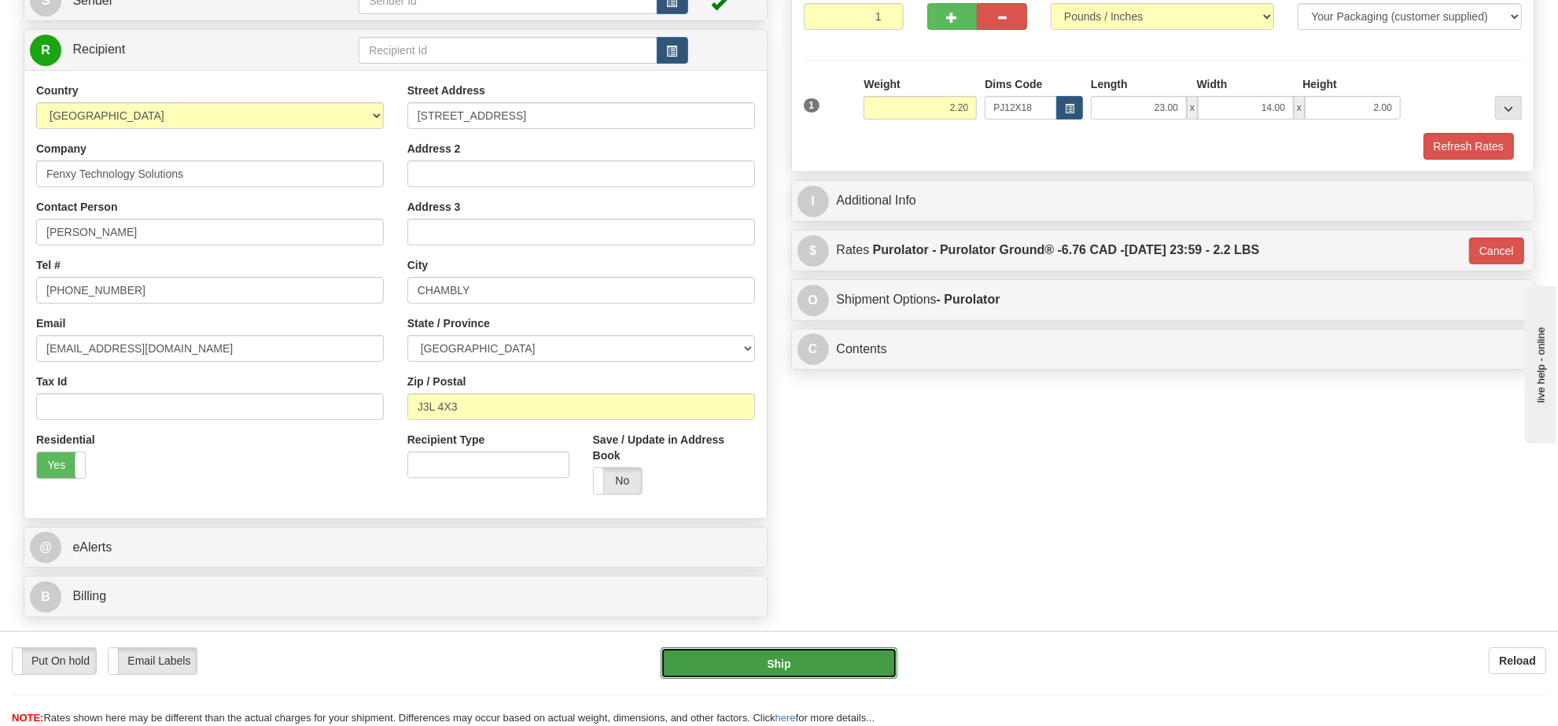
click at [765, 661] on button "Ship" at bounding box center [779, 662] width 236 height 31
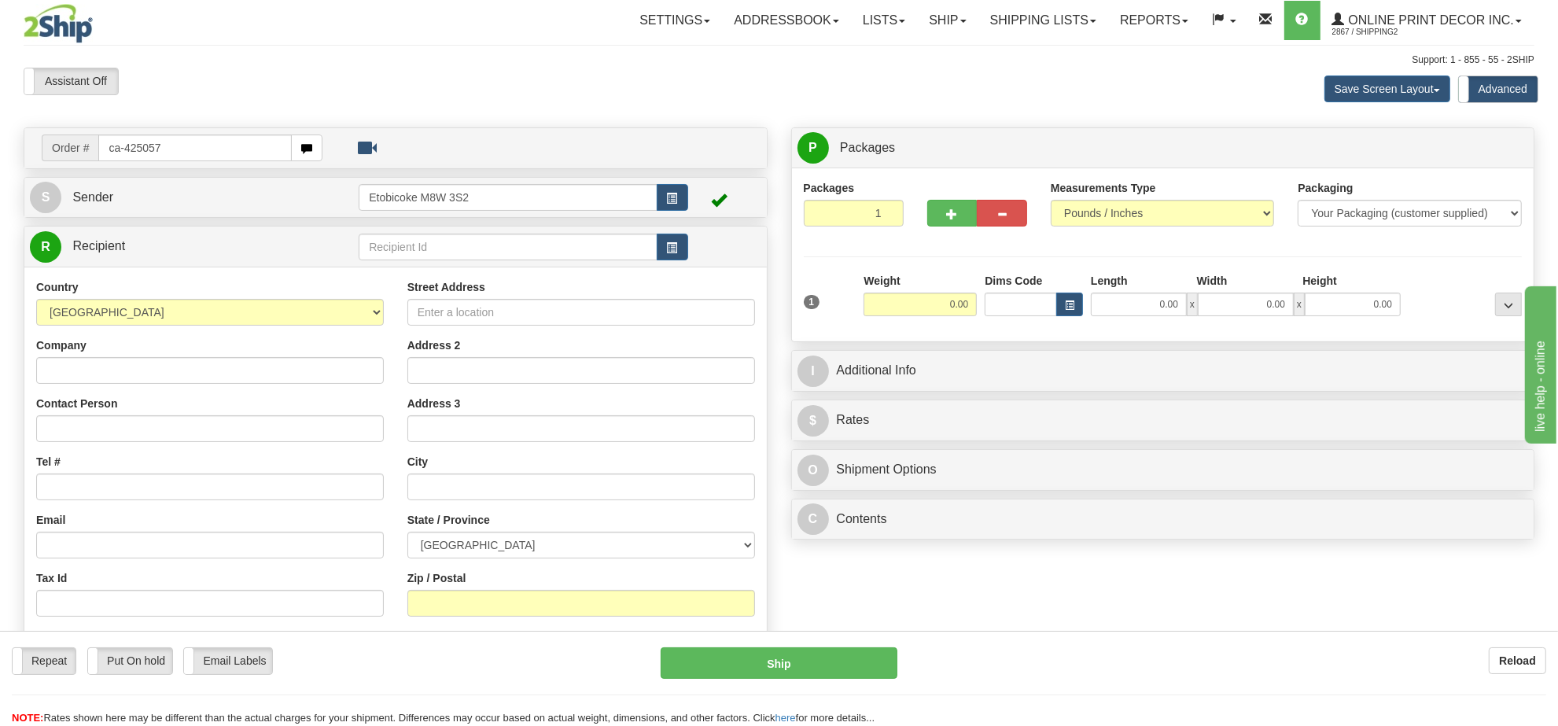
type input "ca-425057"
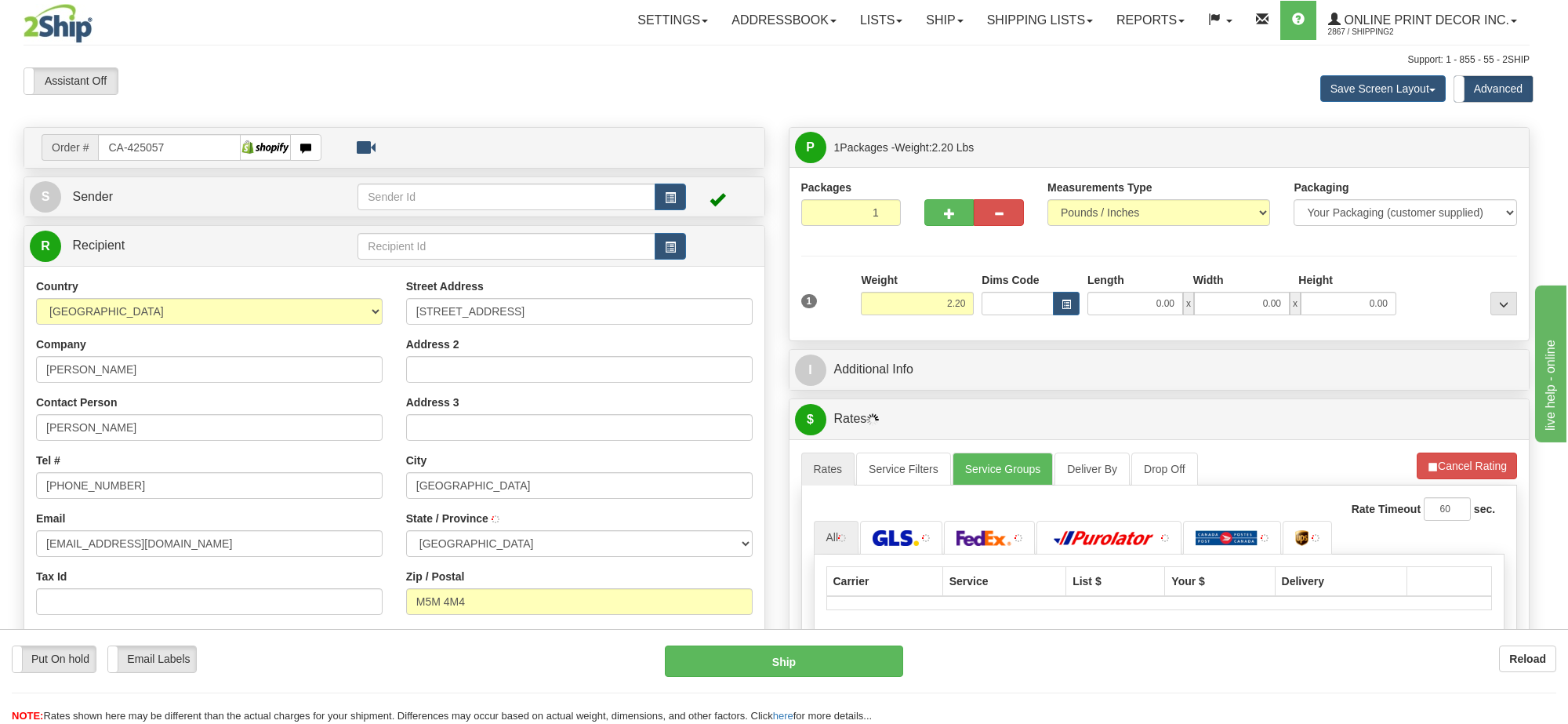
type input "NORTH YORK"
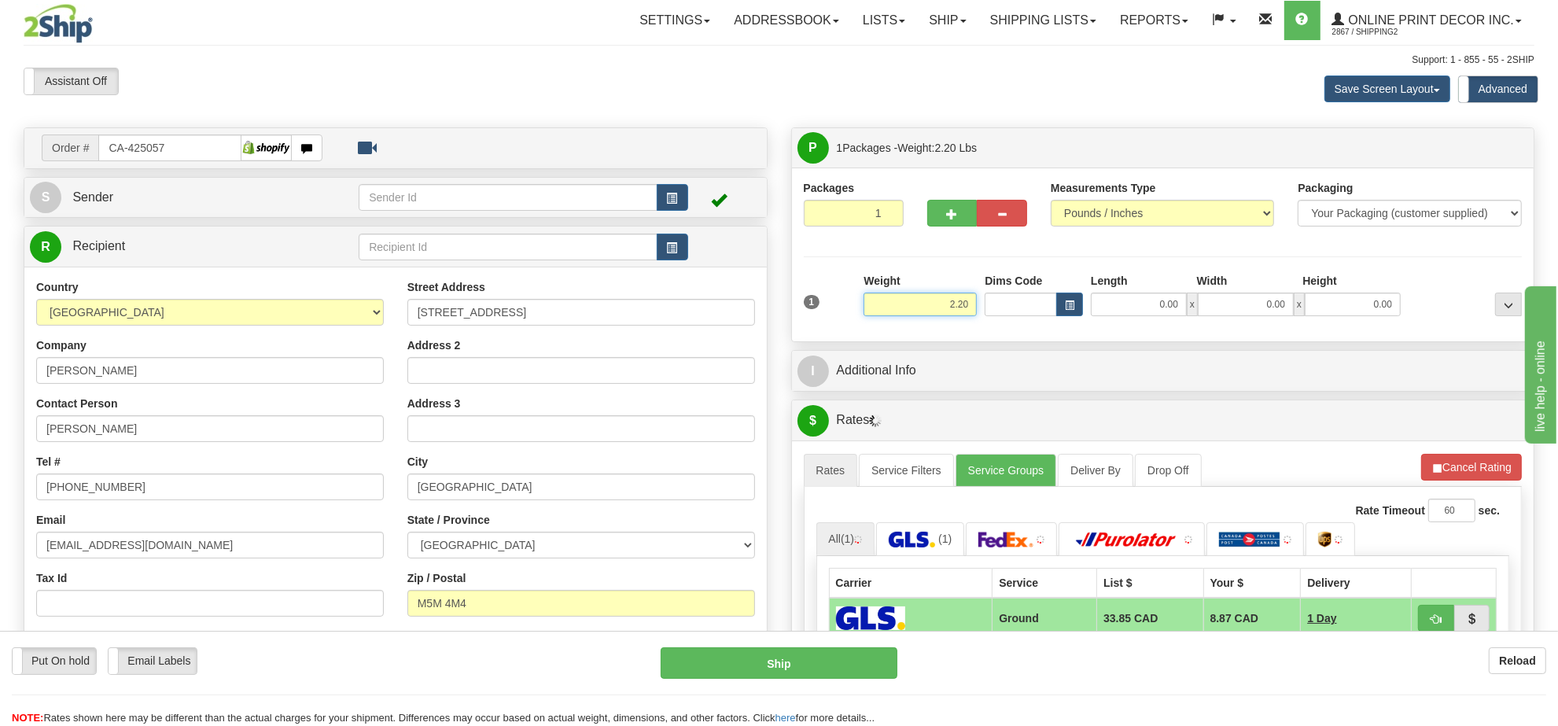
click at [950, 301] on input "2.20" at bounding box center [920, 305] width 113 height 24
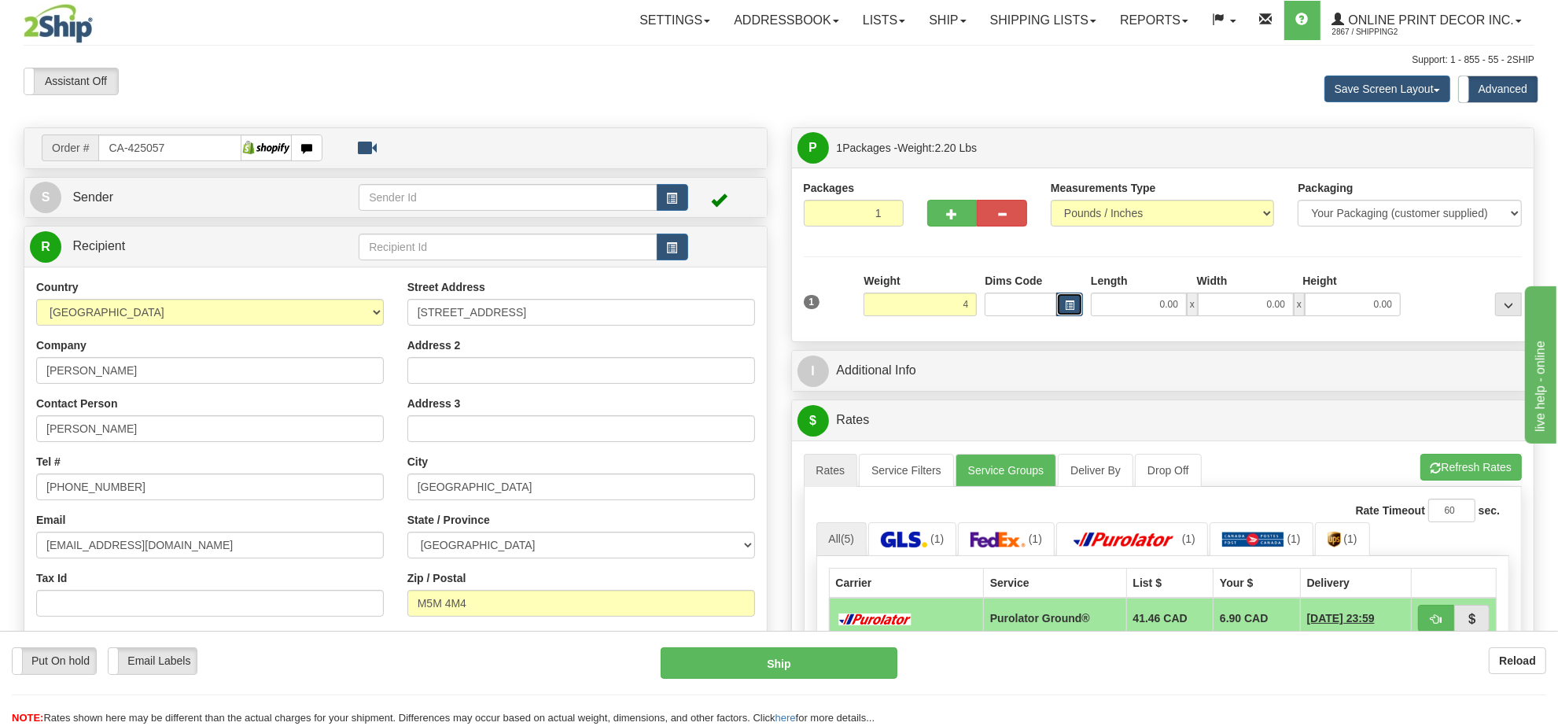
type input "4.00"
click at [1062, 305] on button "button" at bounding box center [1069, 305] width 27 height 24
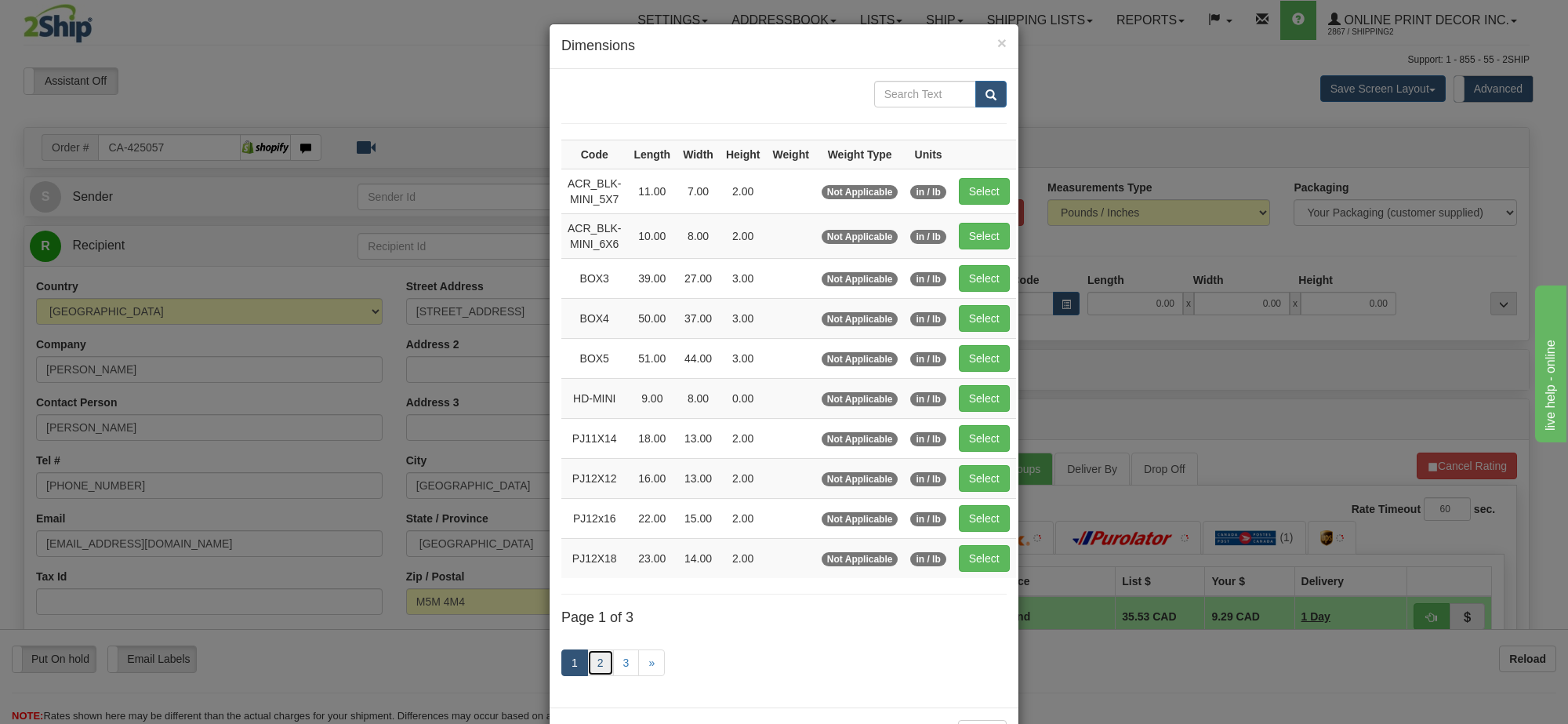
click at [587, 665] on link "2" at bounding box center [600, 662] width 27 height 27
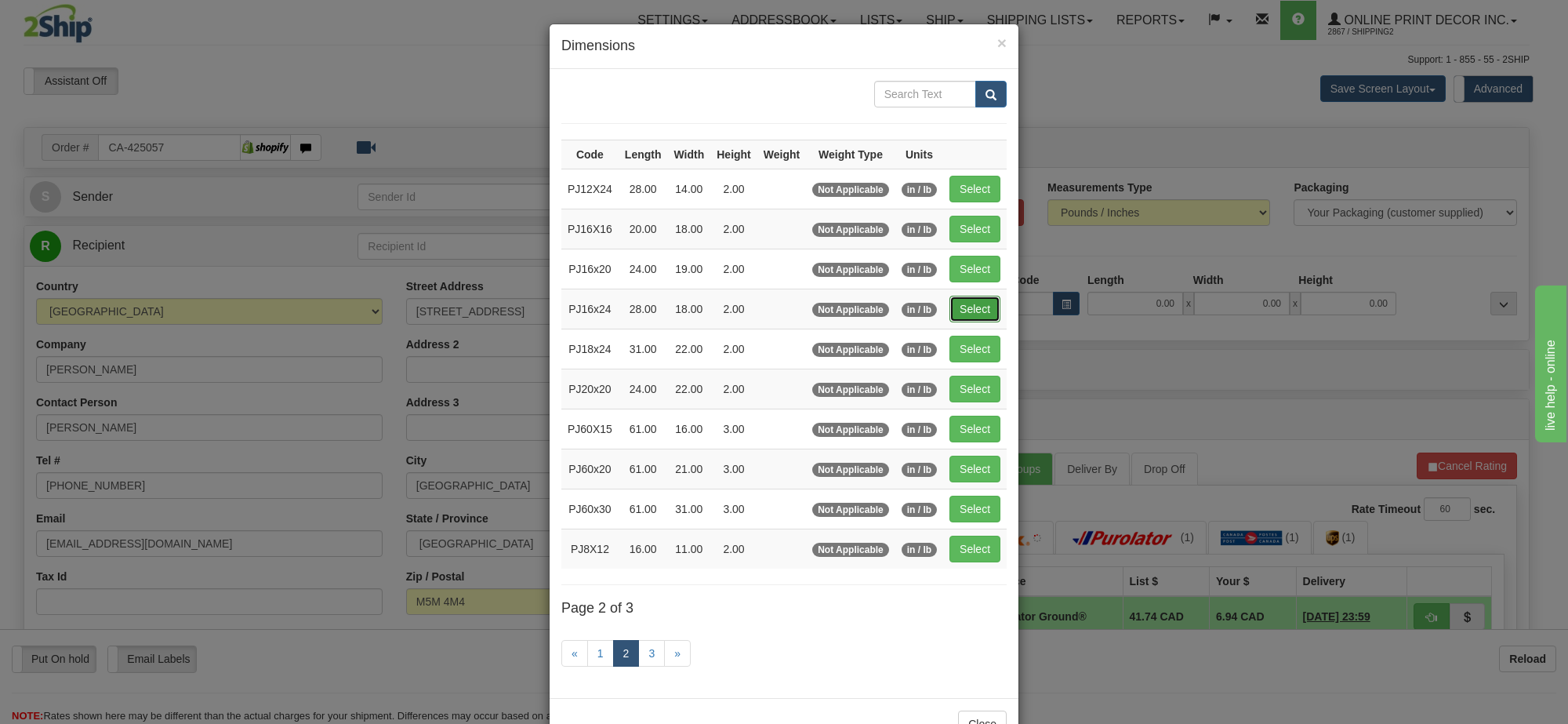
click at [981, 319] on button "Select" at bounding box center [974, 308] width 51 height 27
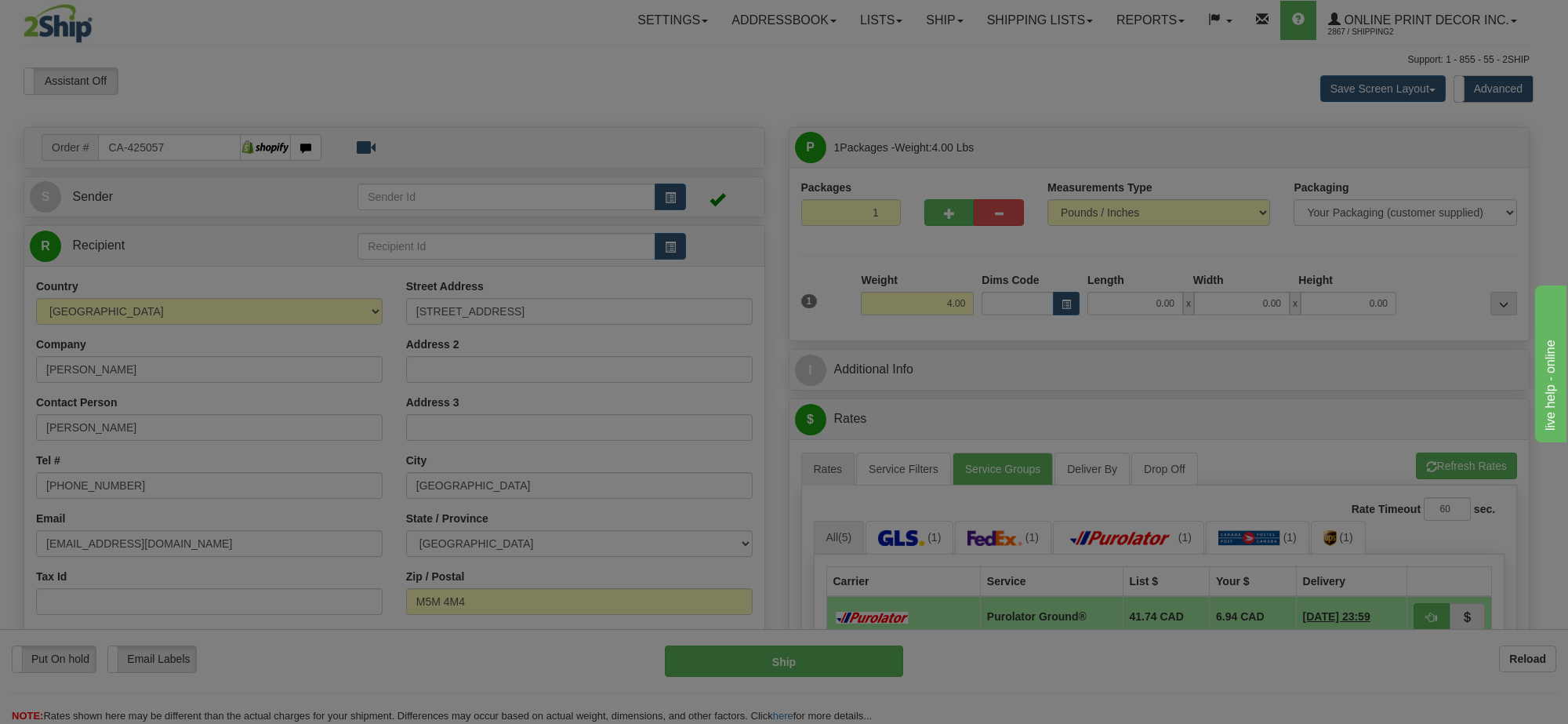
type input "PJ16x24"
type input "28.00"
type input "18.00"
type input "2.00"
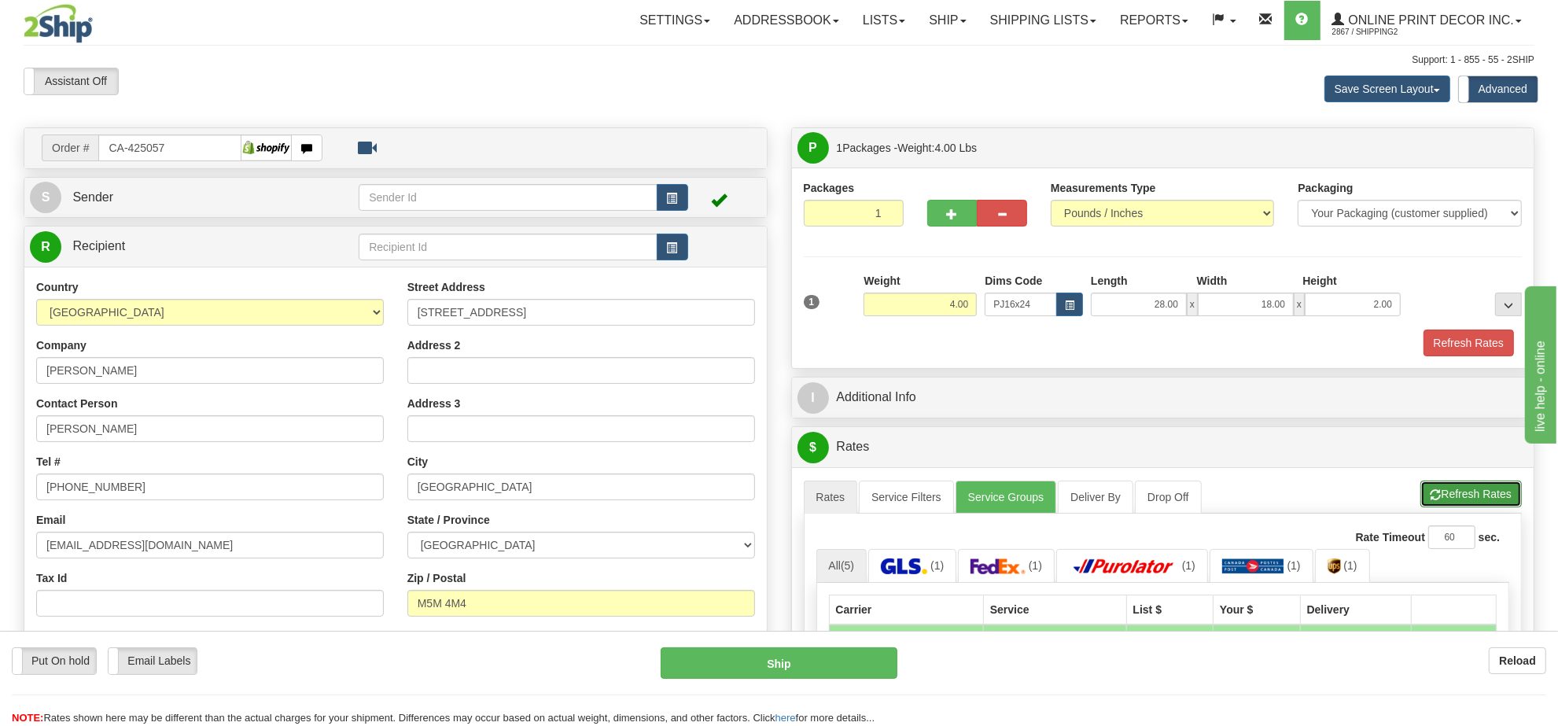
click at [1488, 485] on button "Refresh Rates" at bounding box center [1470, 494] width 101 height 27
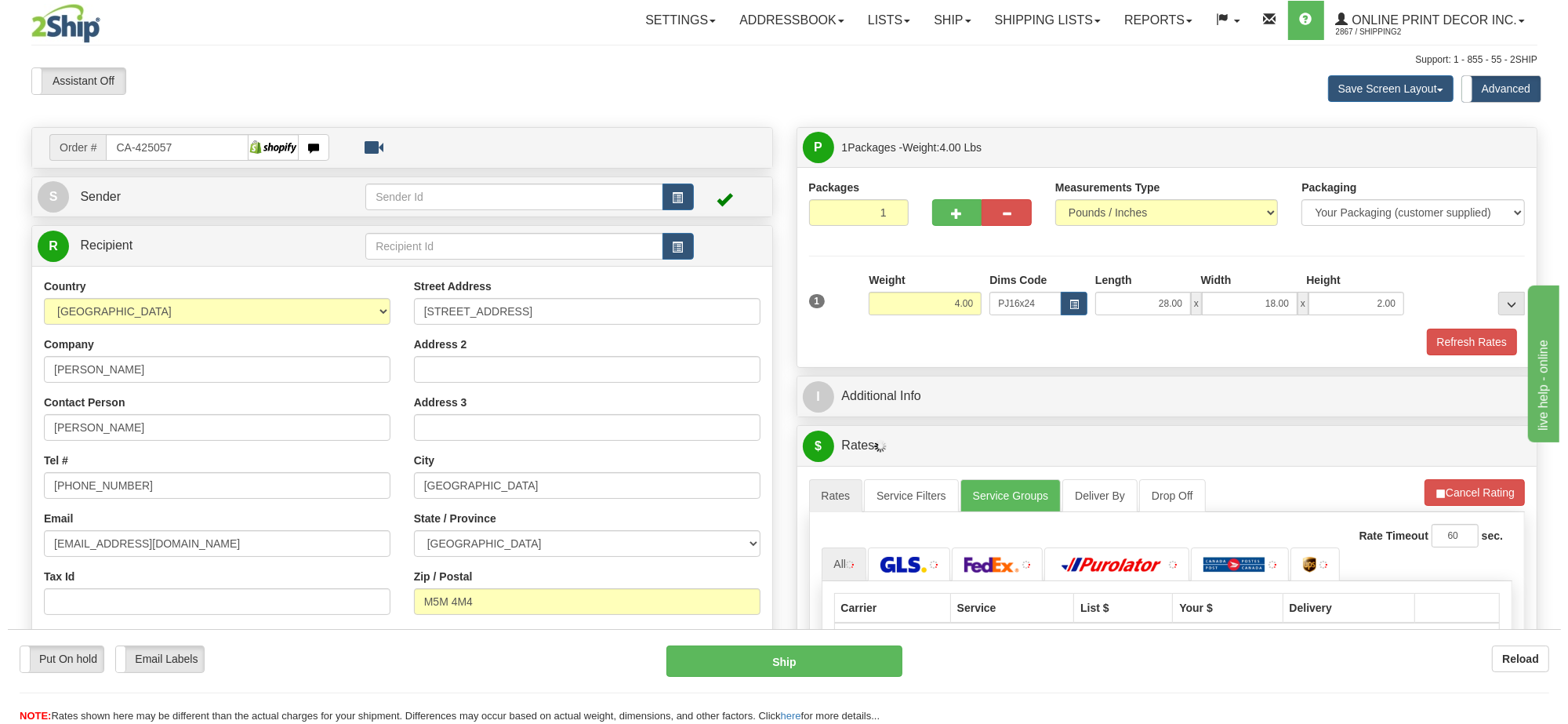
scroll to position [196, 0]
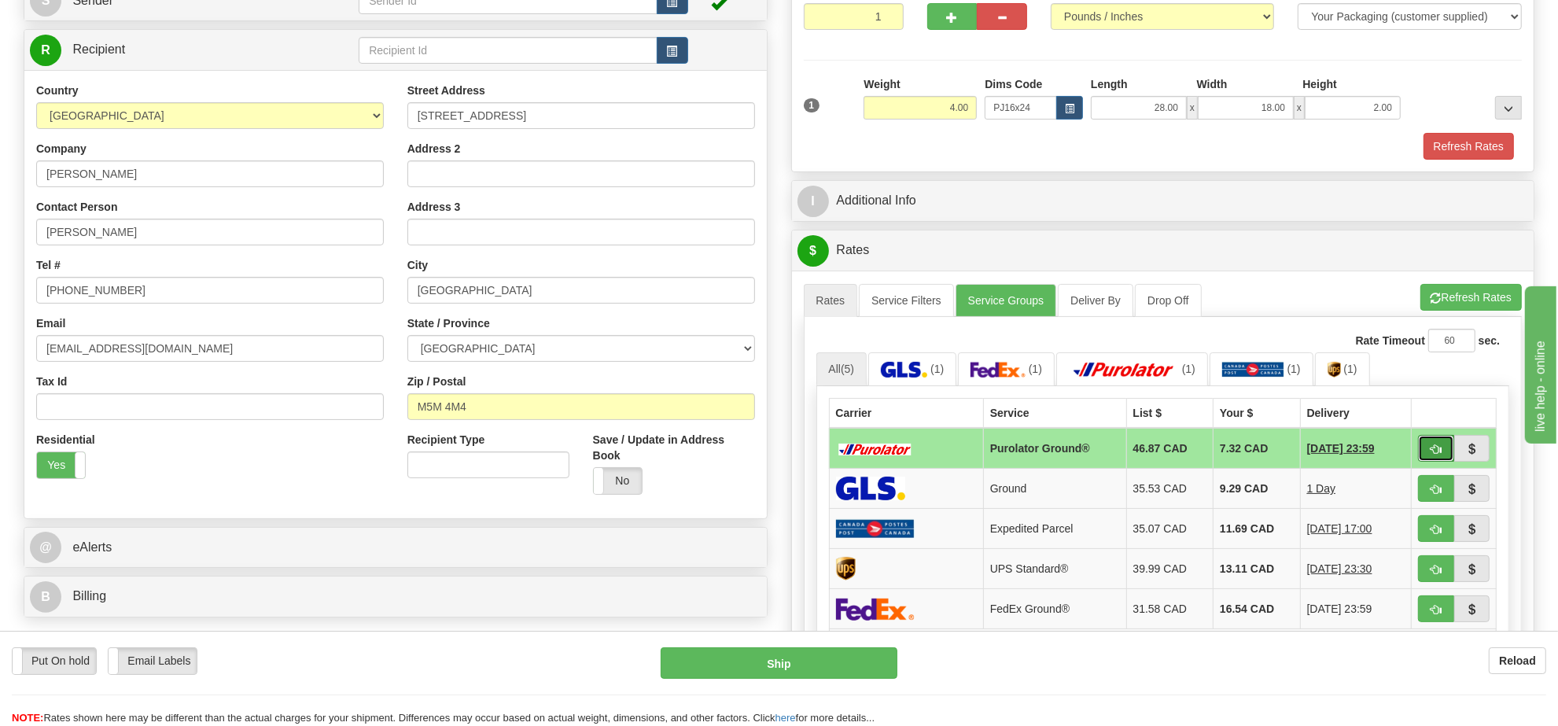
click at [1433, 454] on span "button" at bounding box center [1436, 449] width 11 height 10
type input "260"
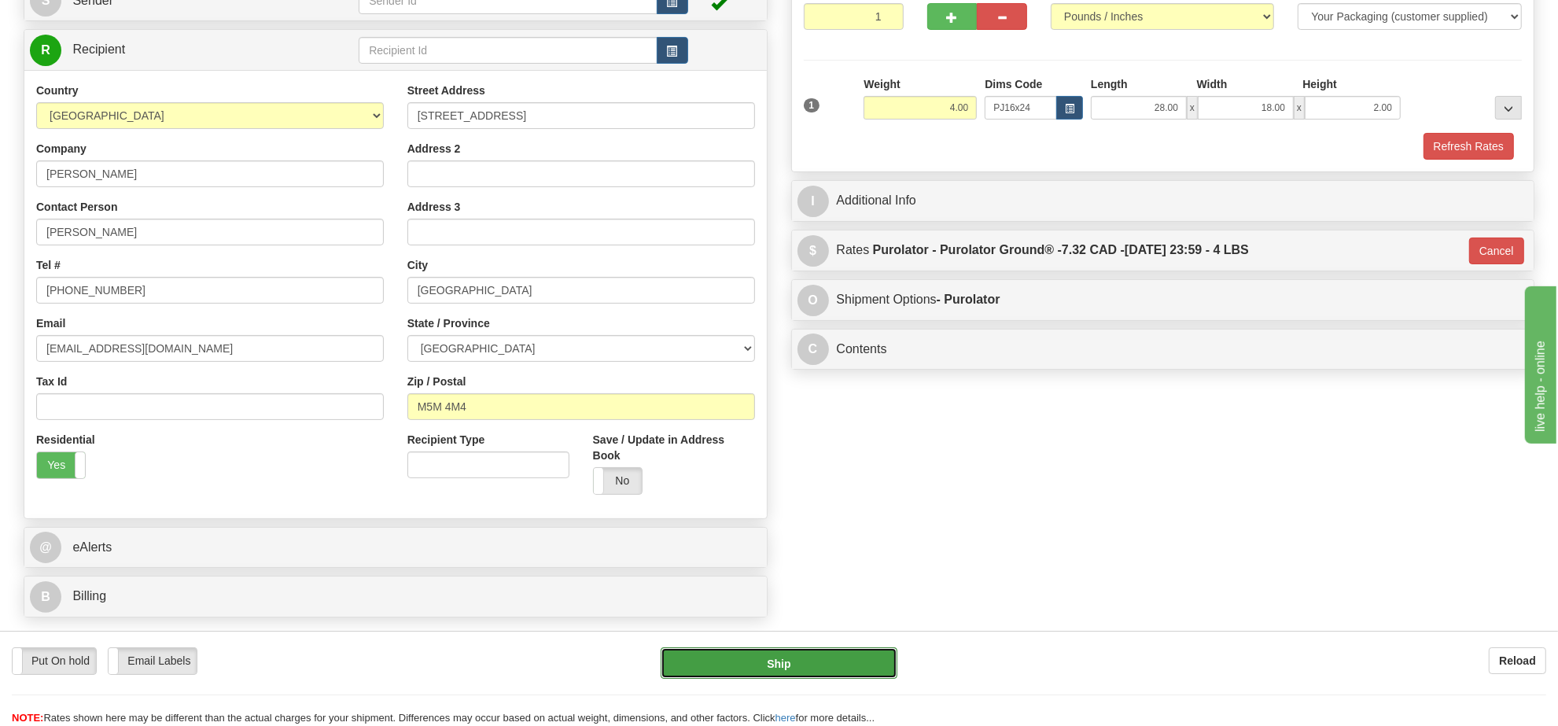
click at [854, 665] on button "Ship" at bounding box center [779, 662] width 236 height 31
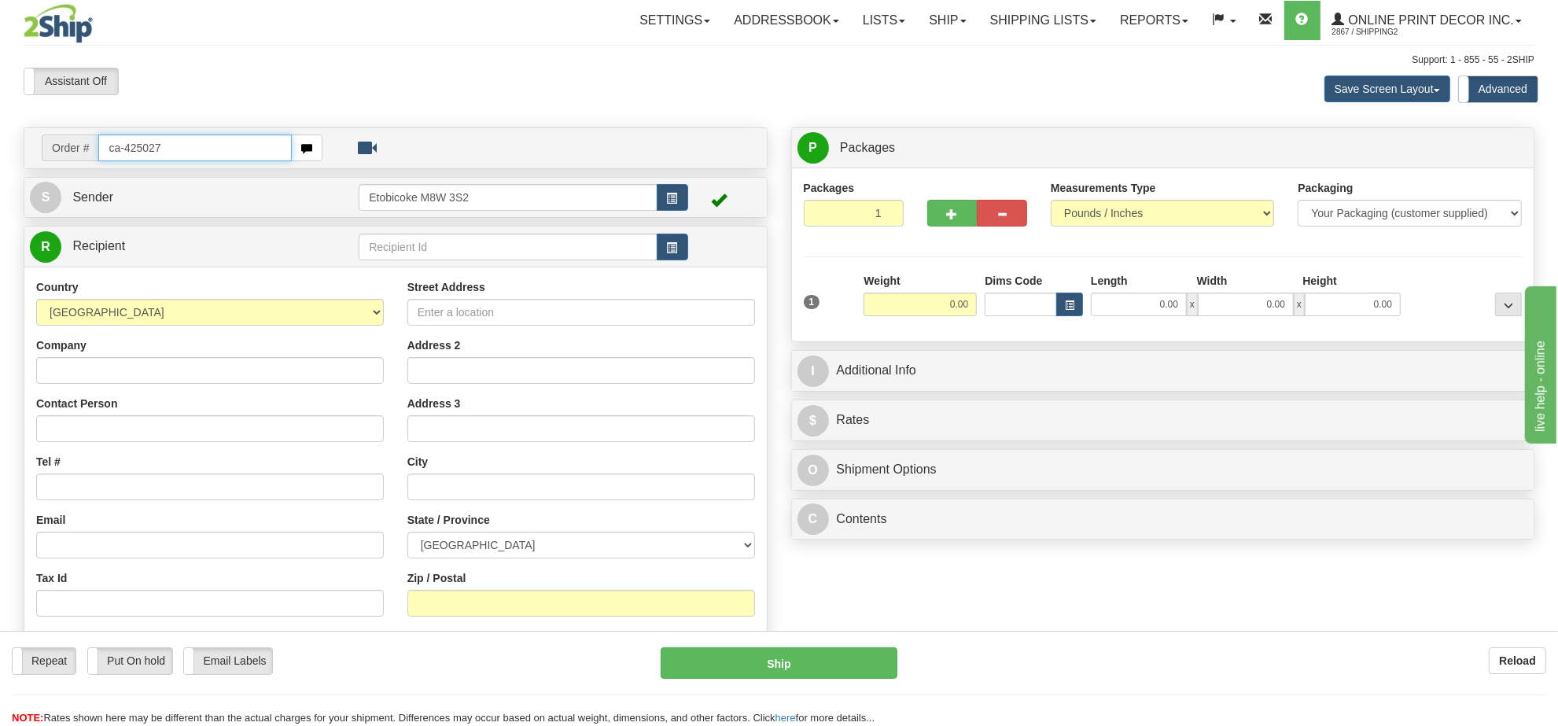
type input "ca-425027"
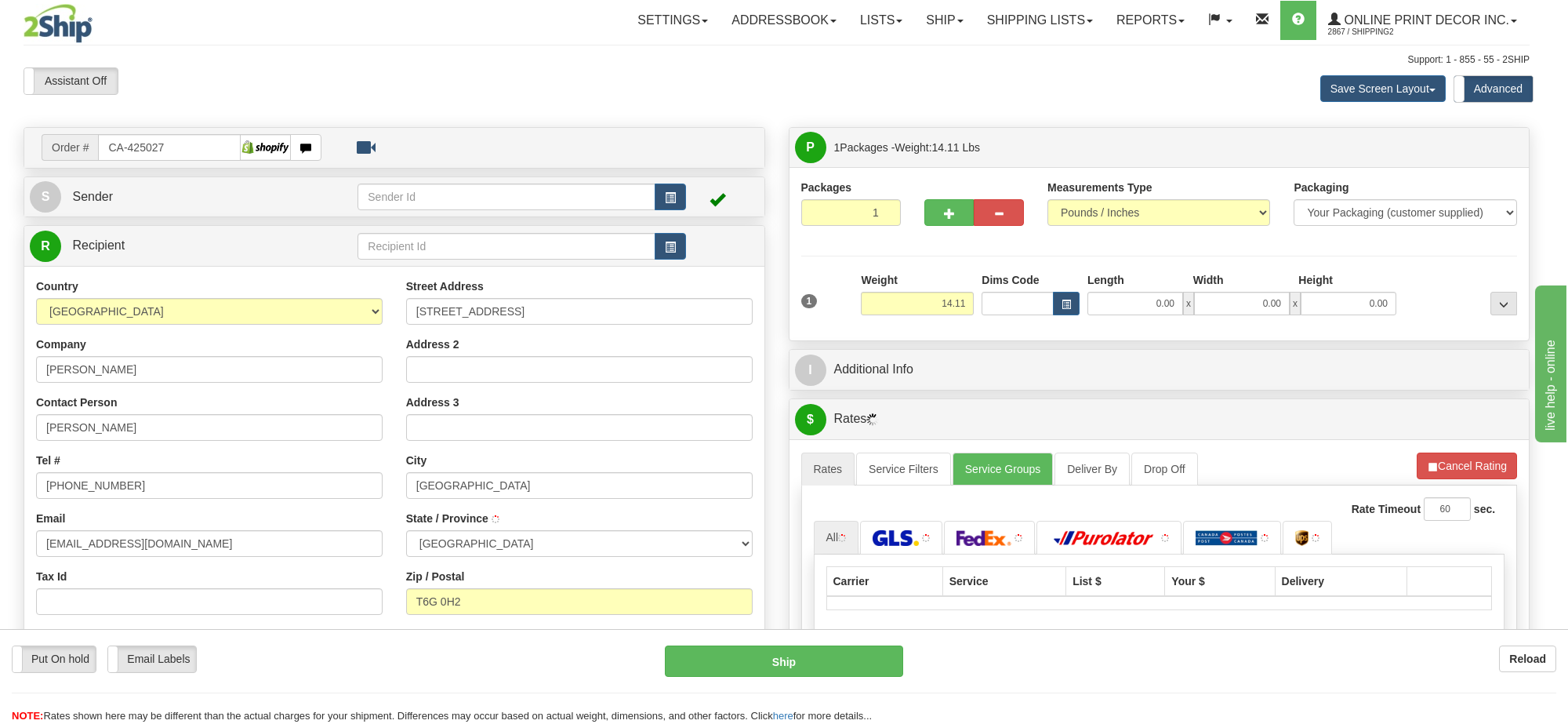
type input "EDMONTON"
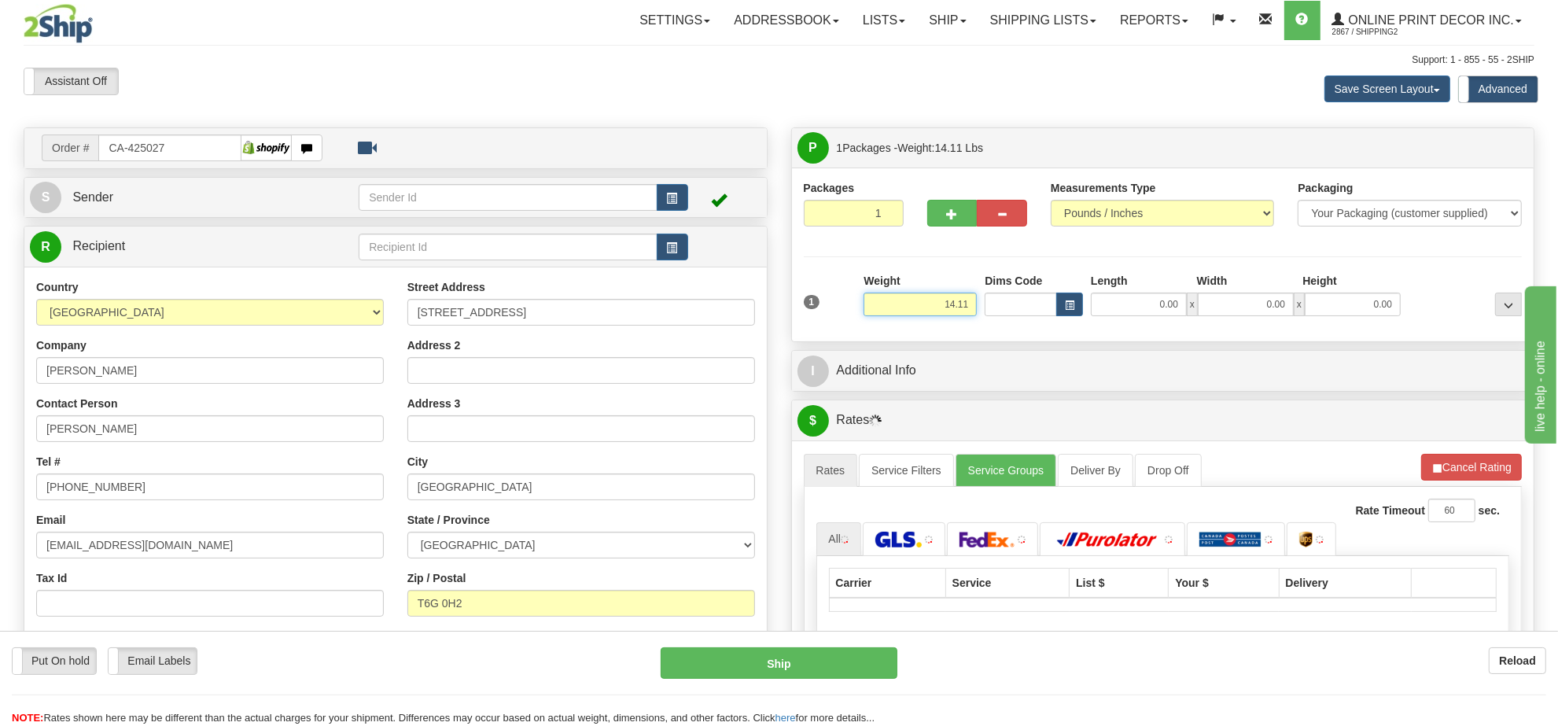
click at [936, 311] on input "14.11" at bounding box center [920, 305] width 113 height 24
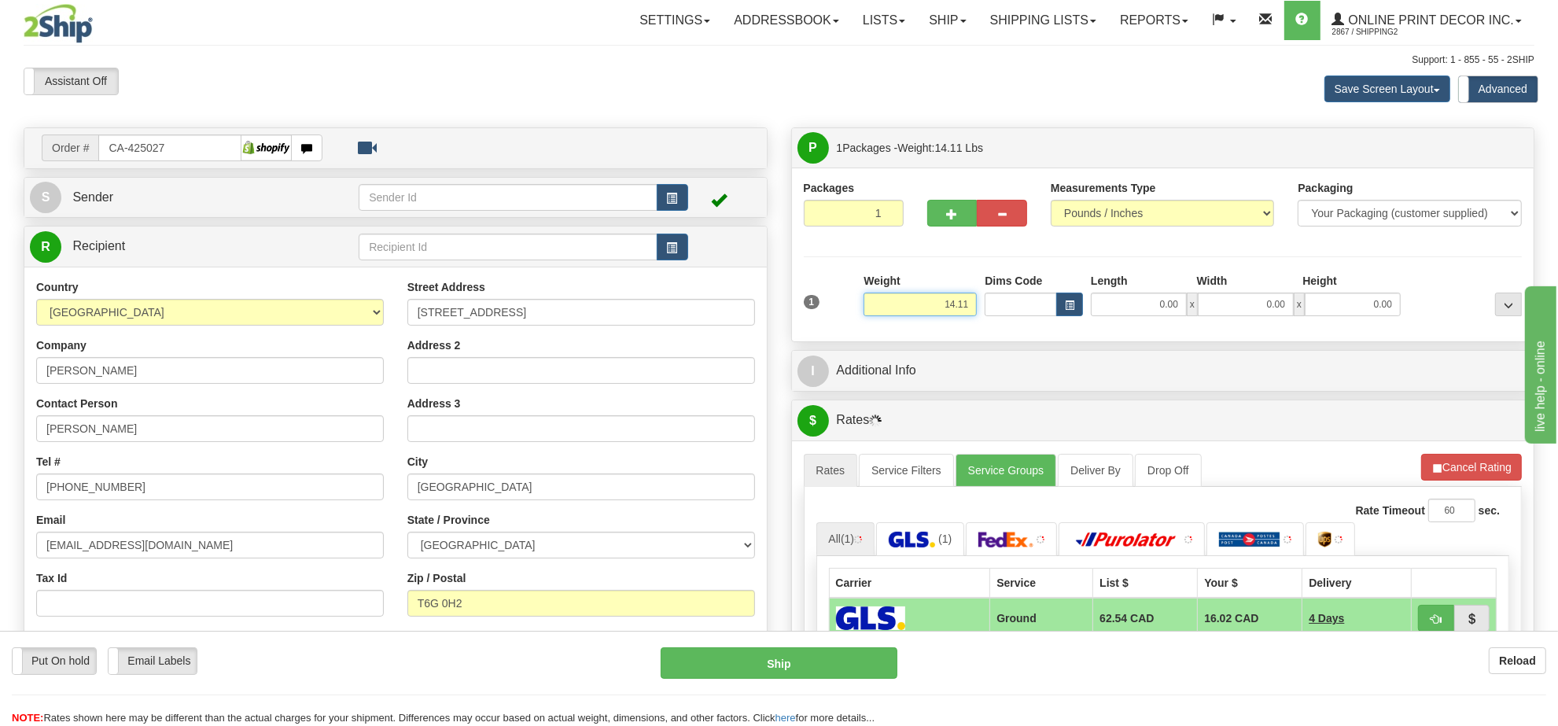
click at [936, 311] on input "14.11" at bounding box center [920, 305] width 113 height 24
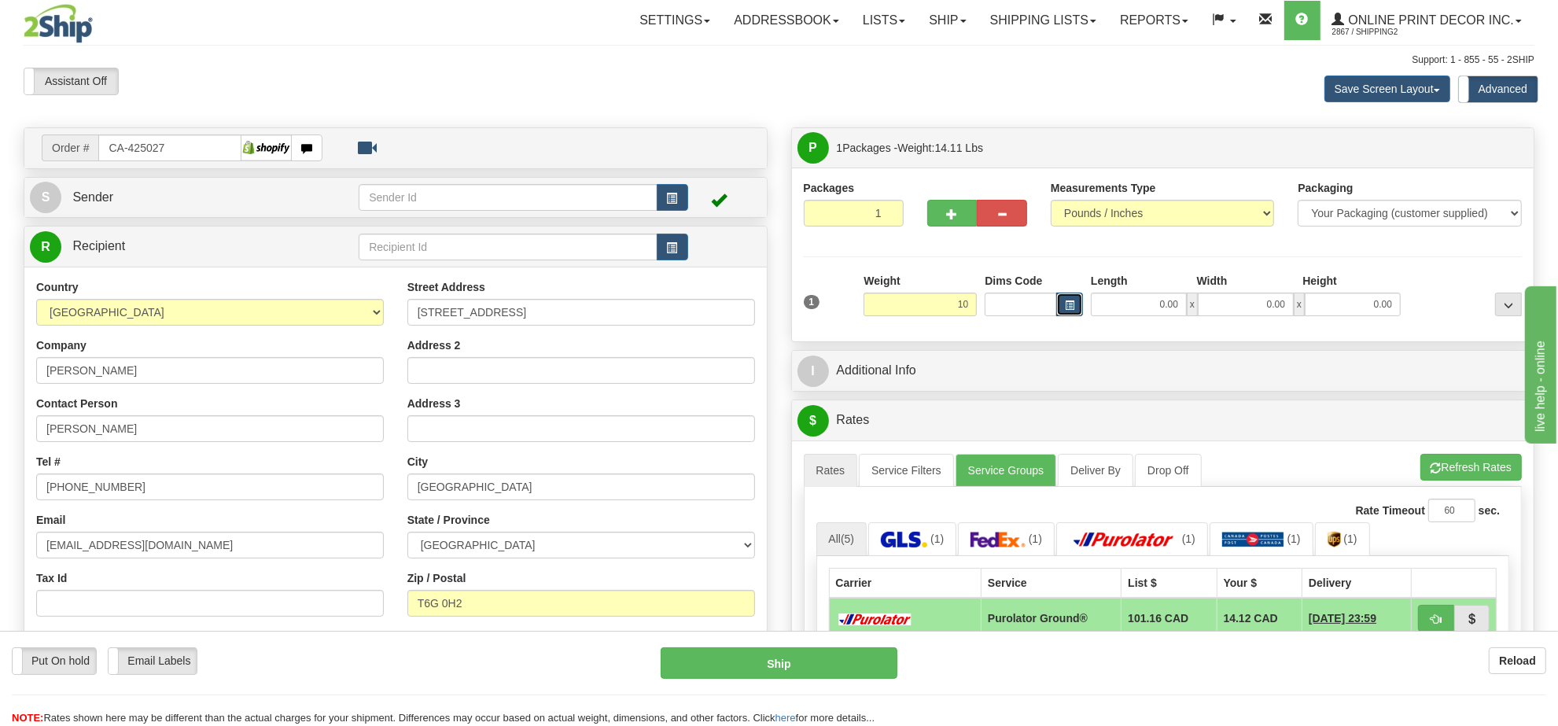
type input "10.00"
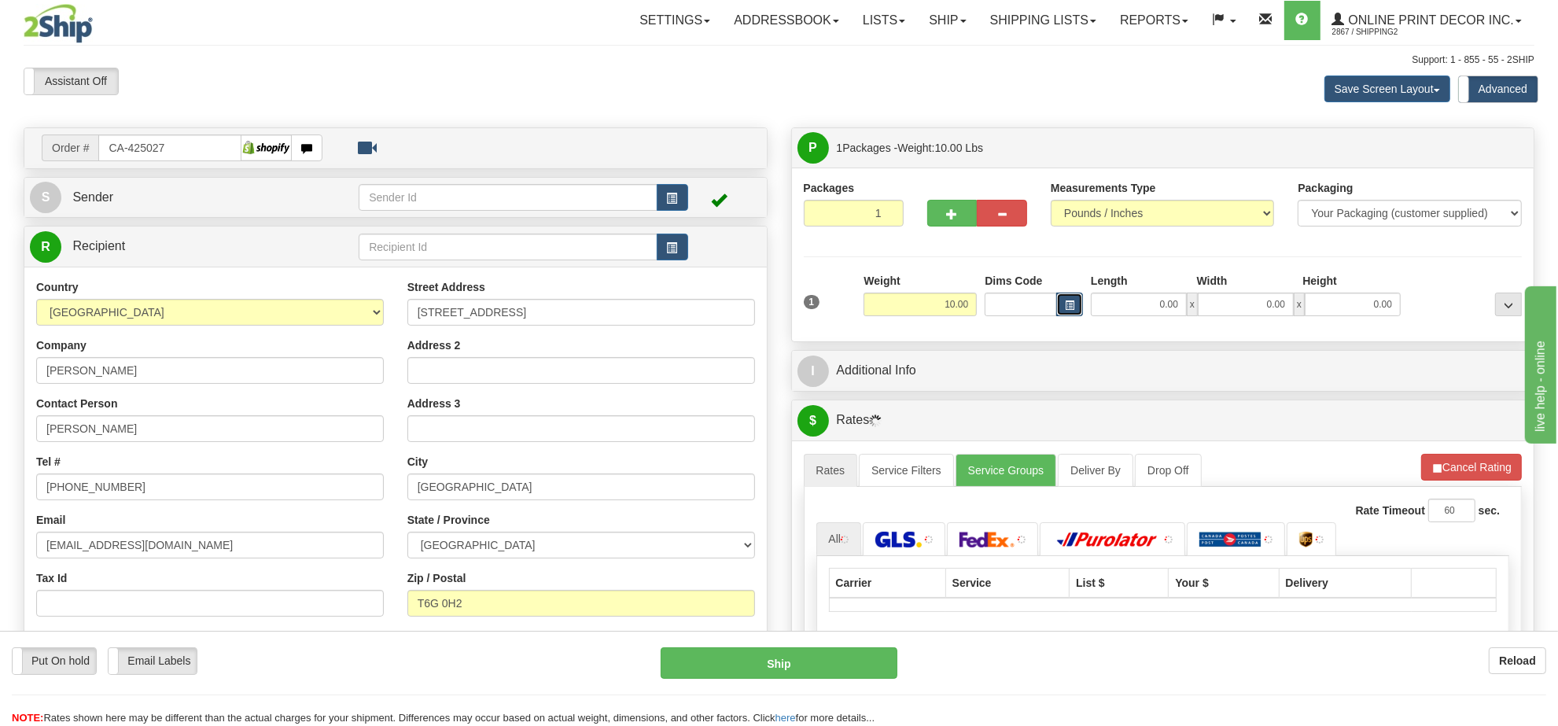
click at [1059, 300] on button "button" at bounding box center [1069, 305] width 27 height 24
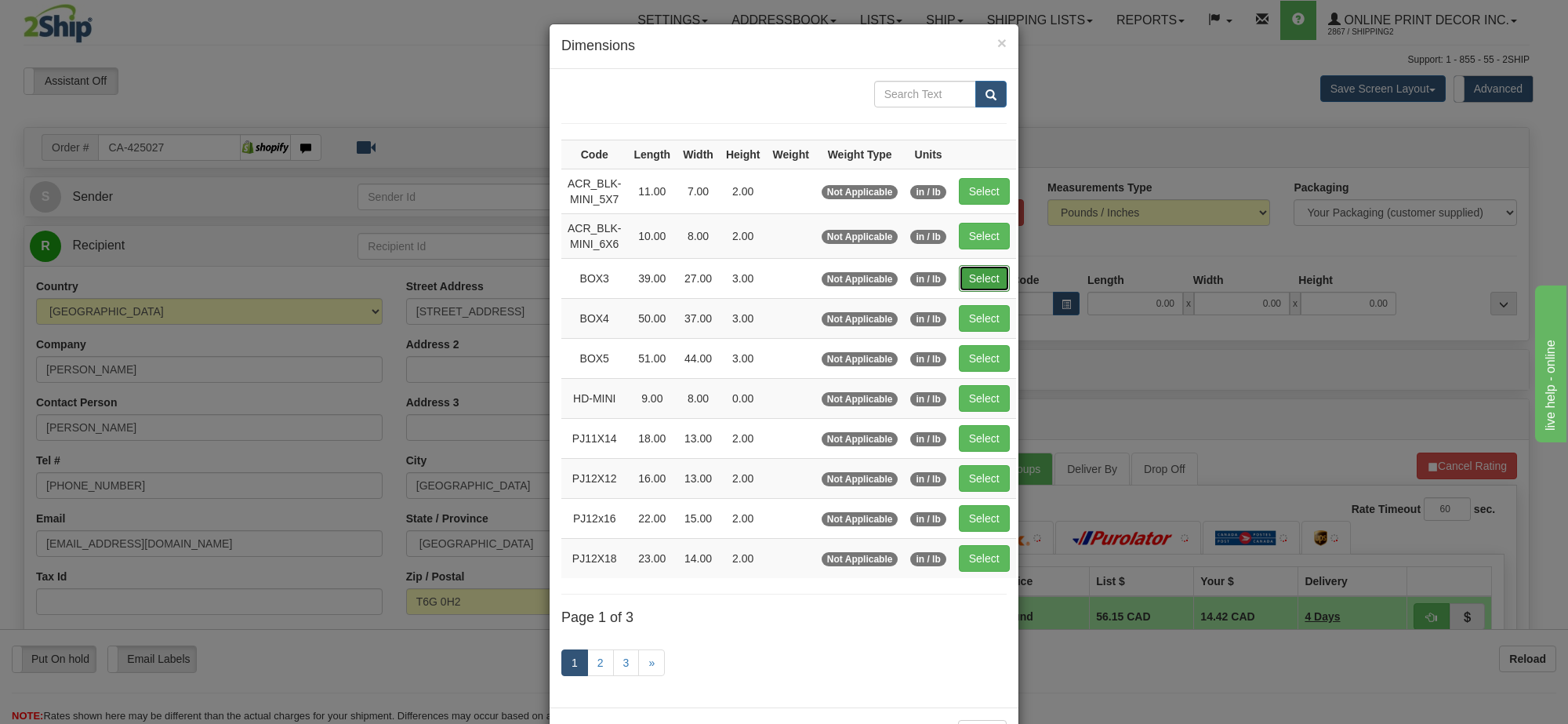
click at [970, 281] on button "Select" at bounding box center [984, 278] width 51 height 27
type input "BOX3"
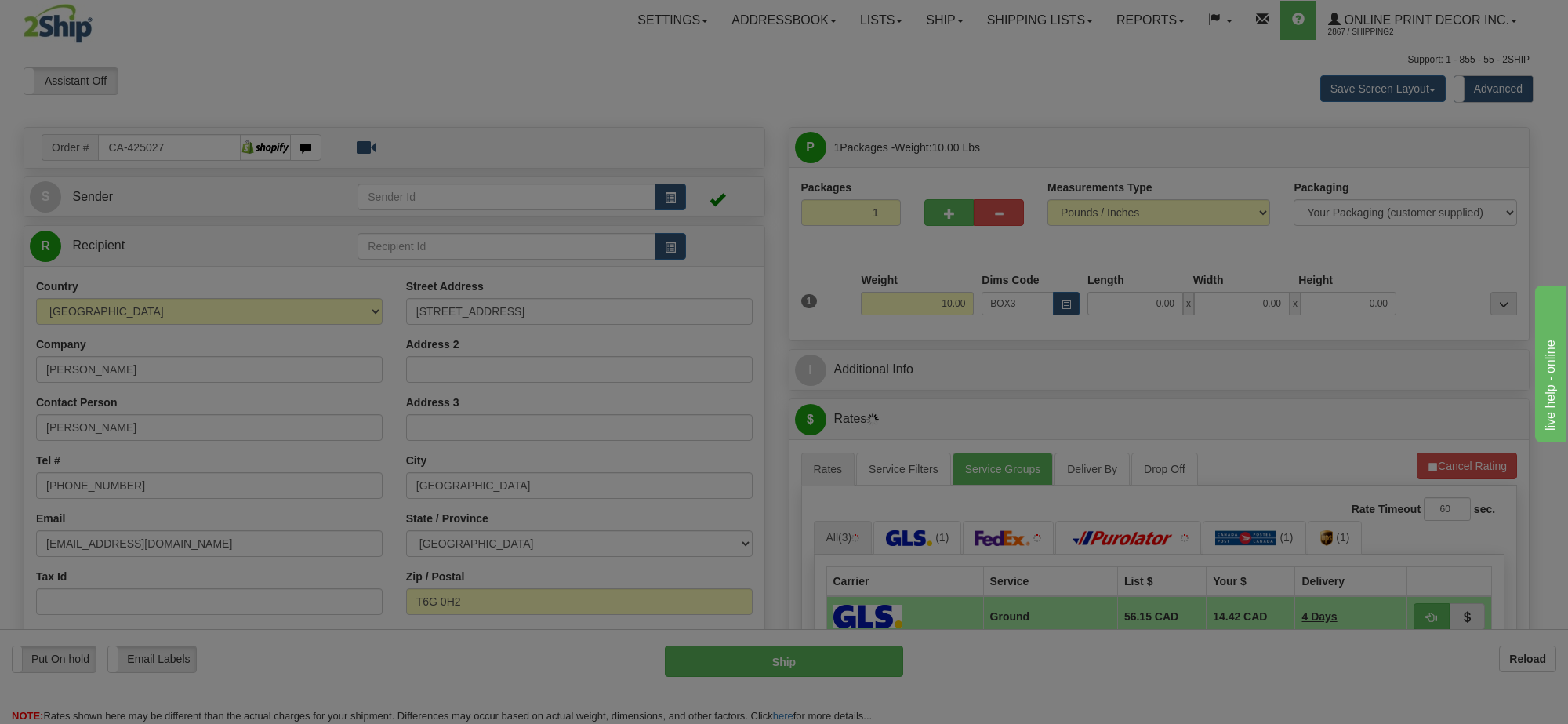
type input "39.00"
type input "27.00"
type input "3.00"
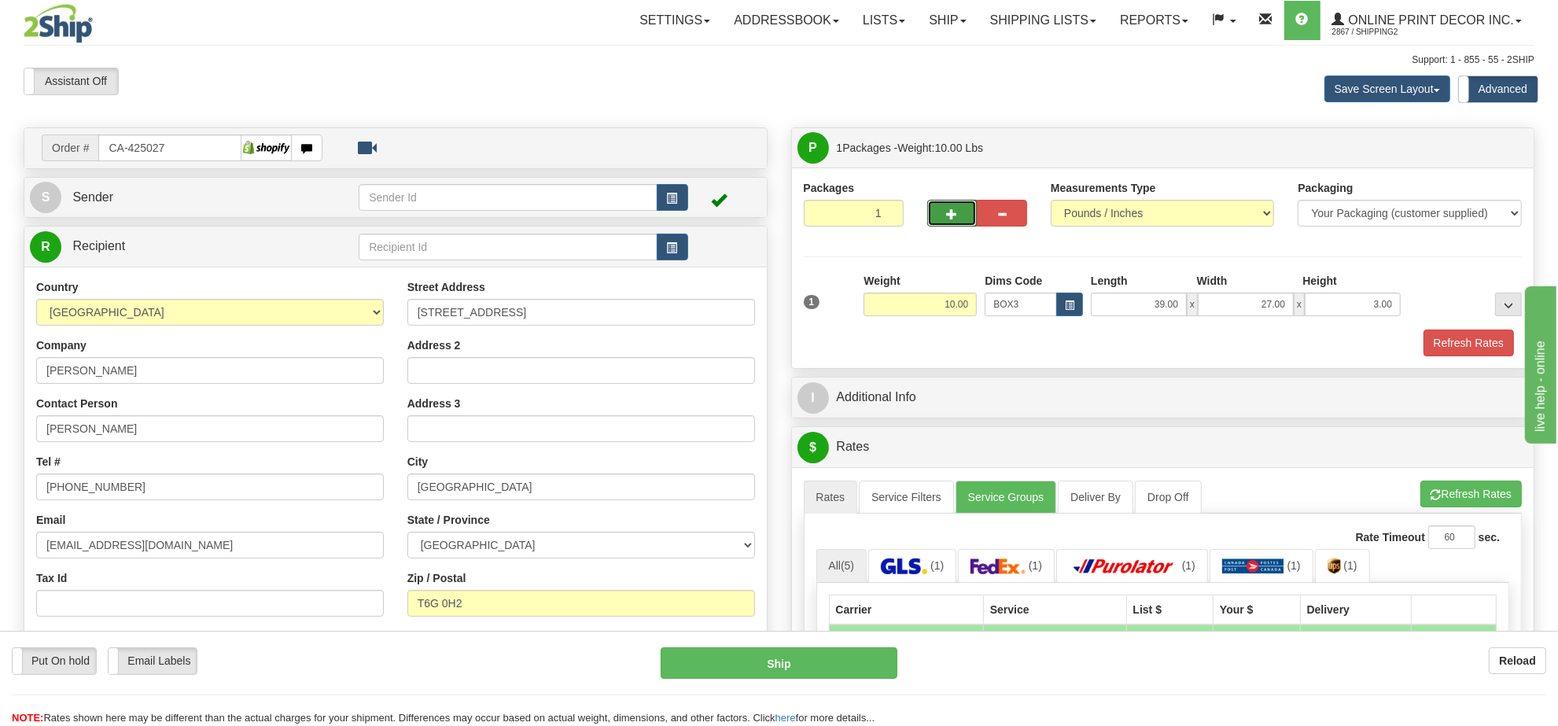
click at [944, 220] on button "button" at bounding box center [952, 213] width 50 height 27
radio input "true"
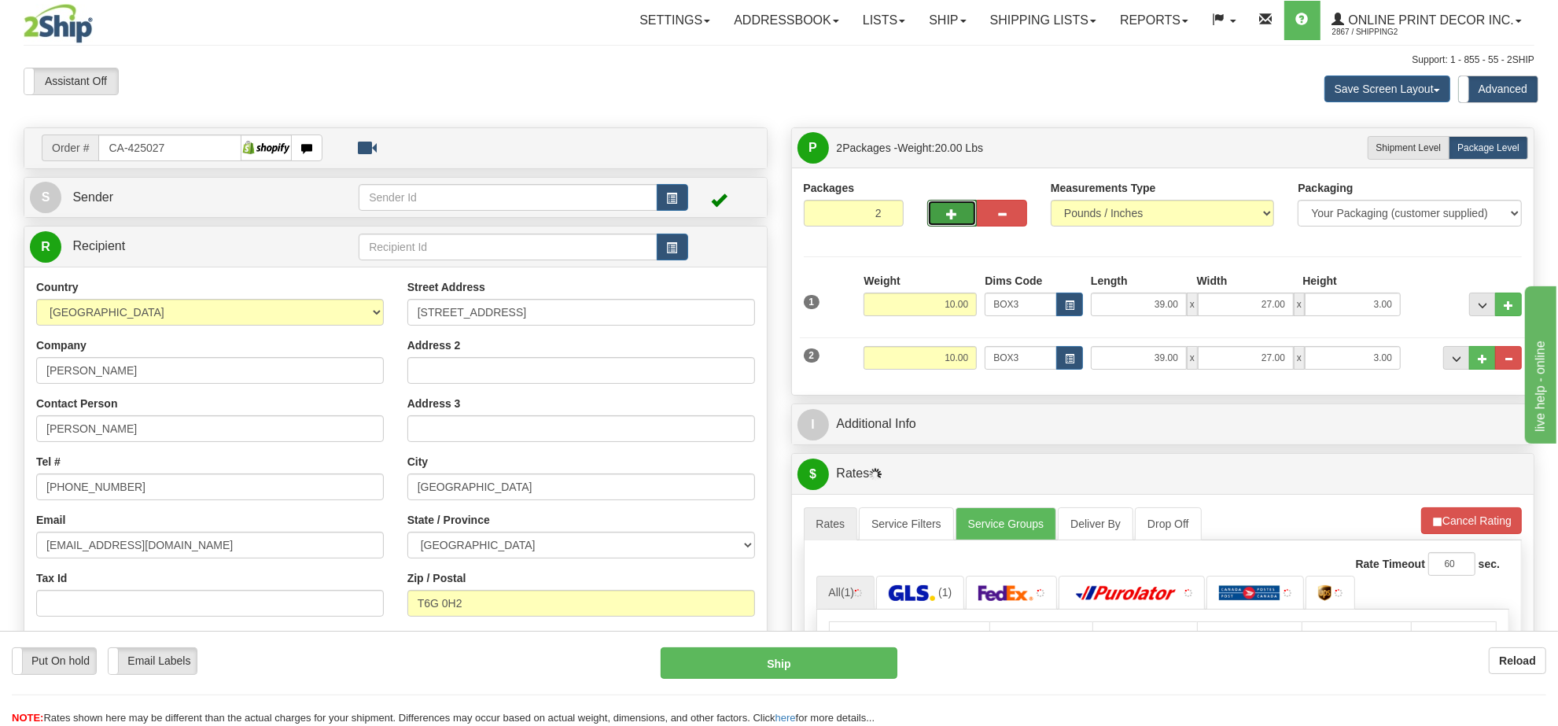
click at [944, 220] on button "button" at bounding box center [952, 213] width 50 height 27
type input "3"
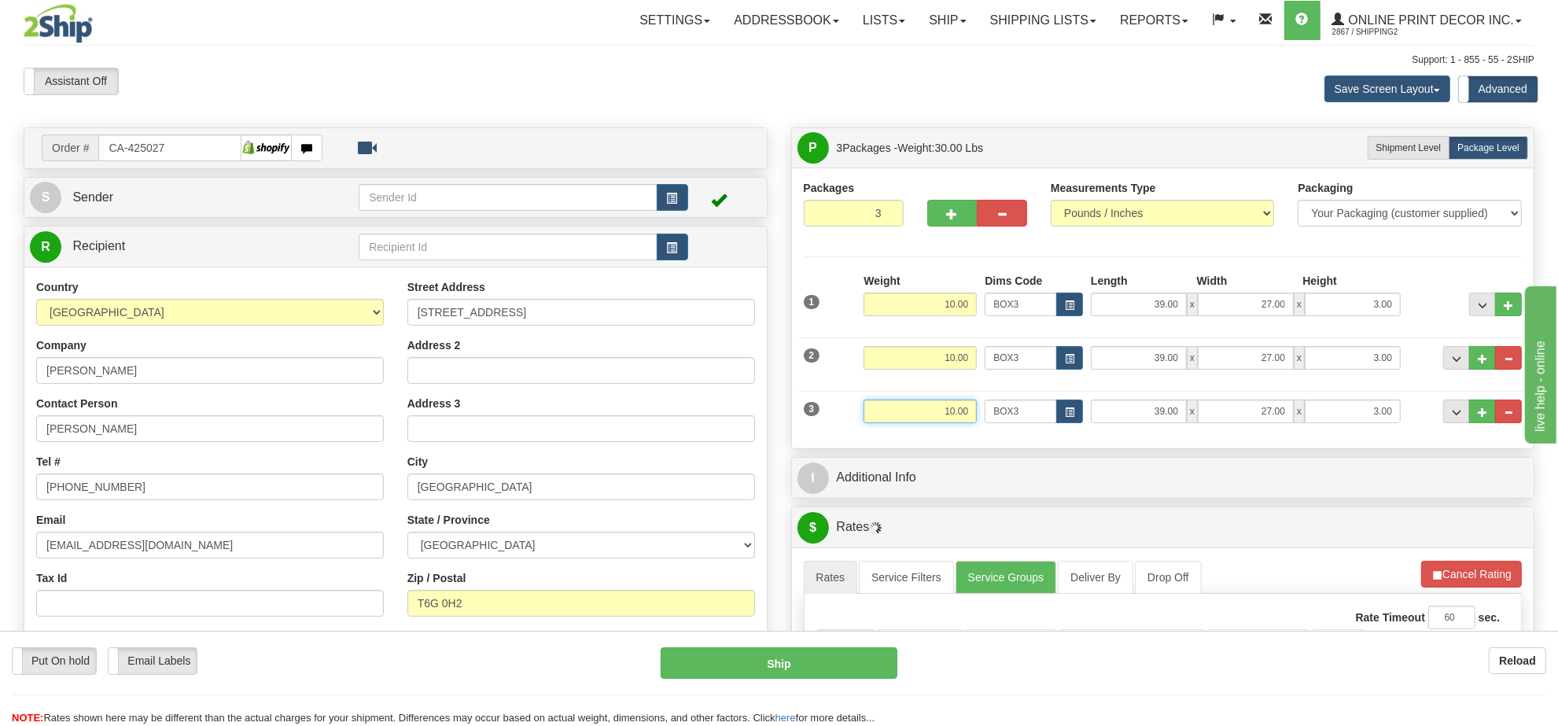
click at [952, 414] on input "10.00" at bounding box center [920, 412] width 113 height 24
type input "8.00"
click at [1441, 571] on li "Refresh Rates Cancel Rating" at bounding box center [1471, 574] width 101 height 27
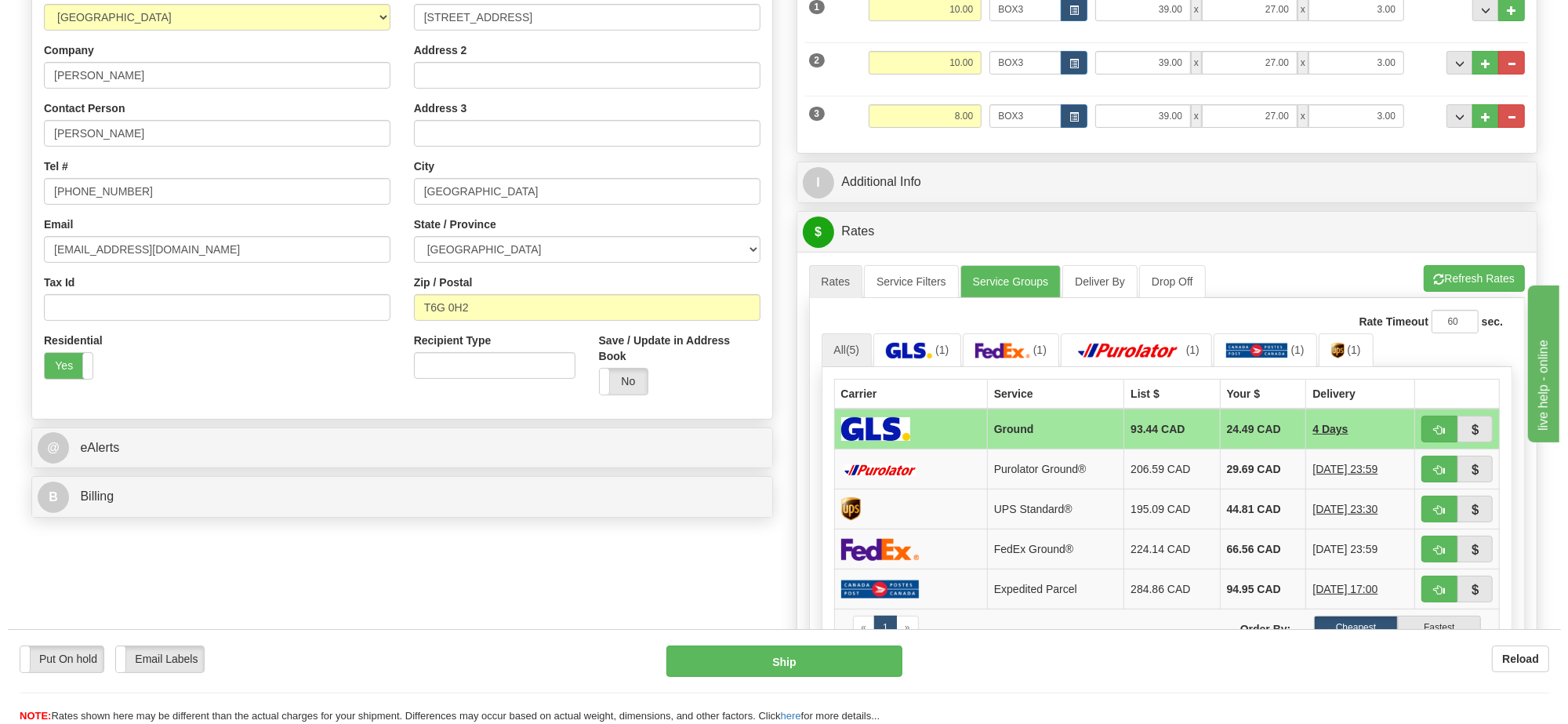
scroll to position [196, 0]
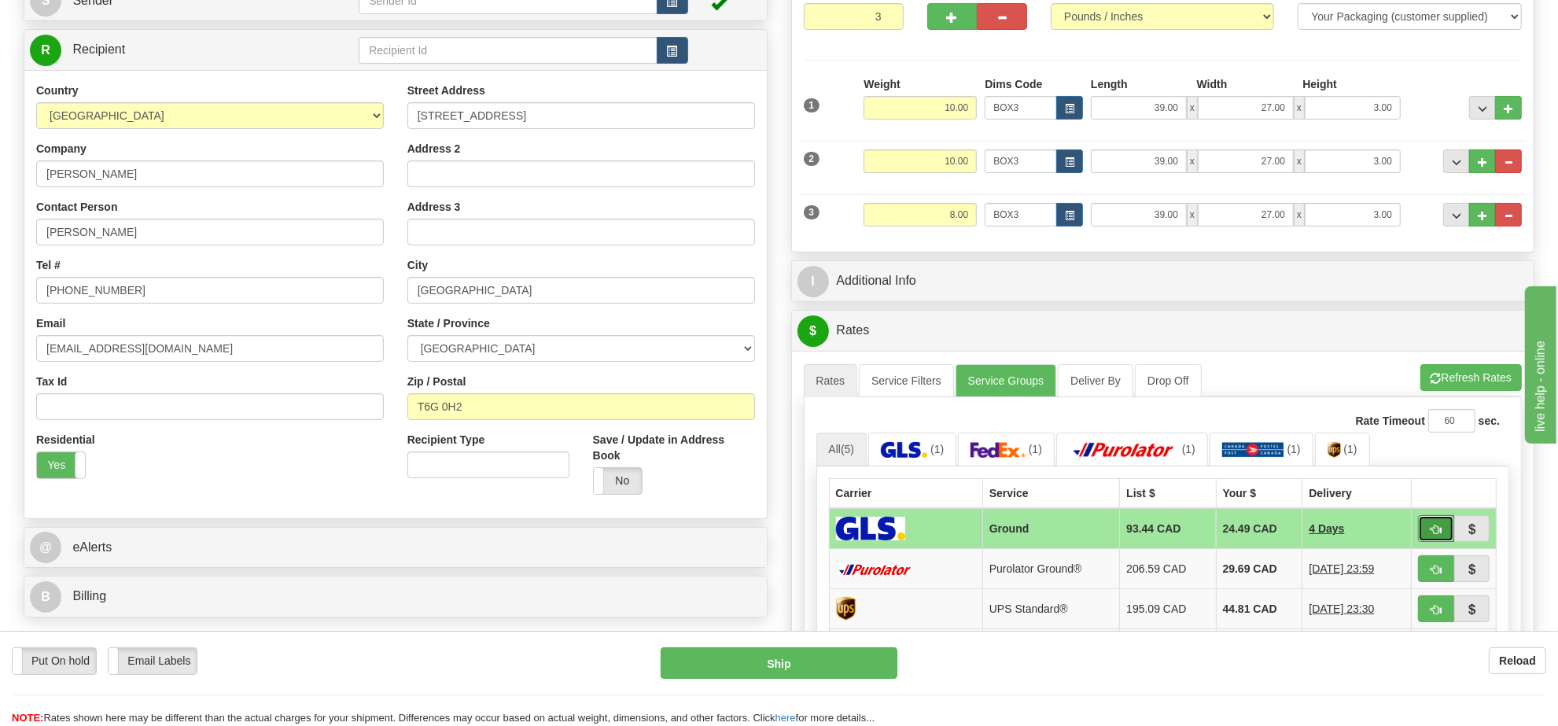
click at [1440, 535] on span "button" at bounding box center [1436, 530] width 11 height 10
type input "1"
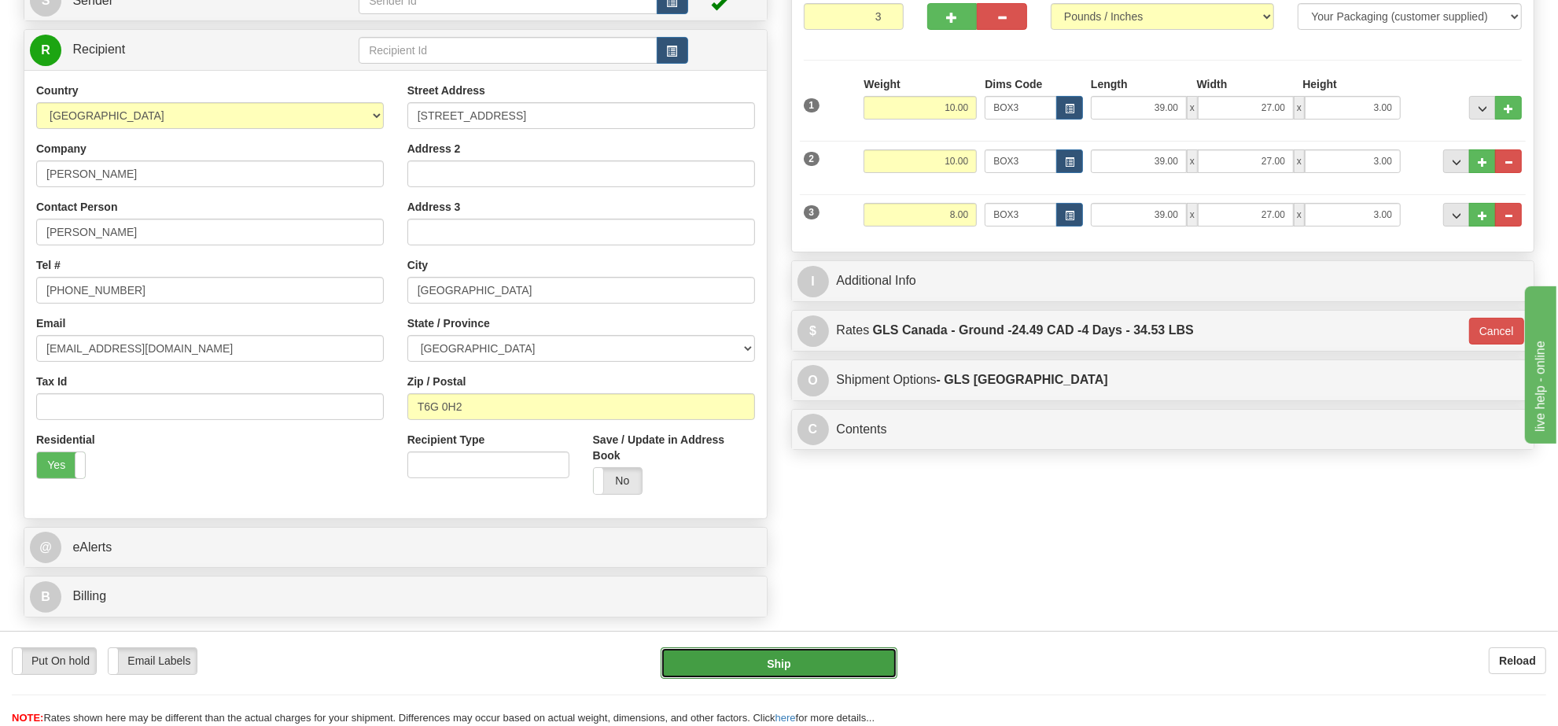
click at [846, 670] on button "Ship" at bounding box center [779, 662] width 236 height 31
